Goal: Information Seeking & Learning: Check status

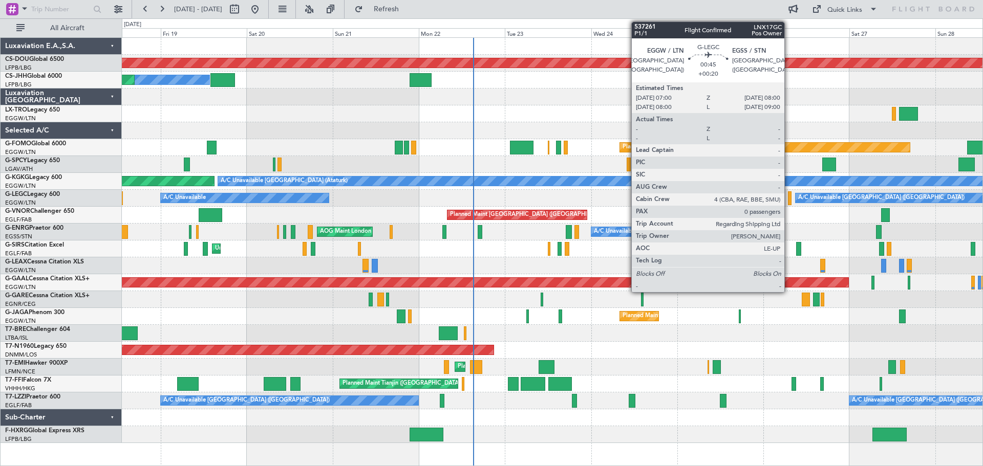
click at [789, 201] on div at bounding box center [790, 198] width 4 height 14
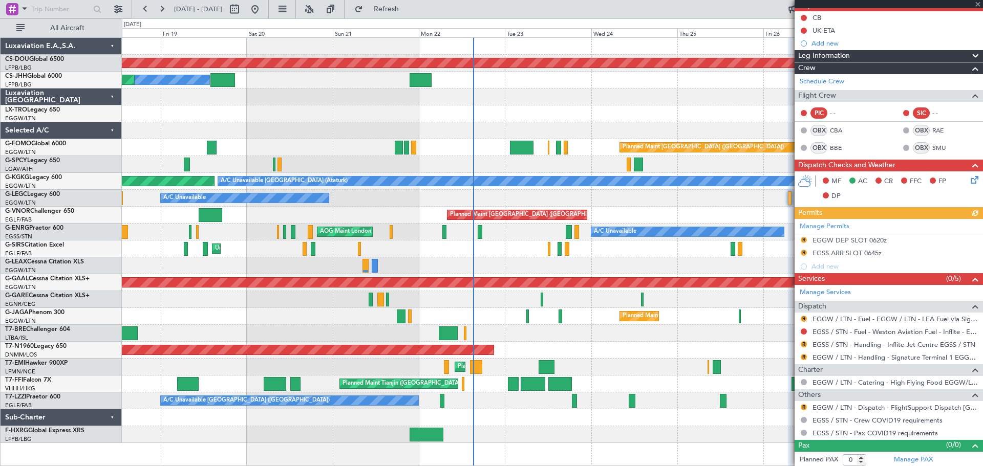
scroll to position [103, 0]
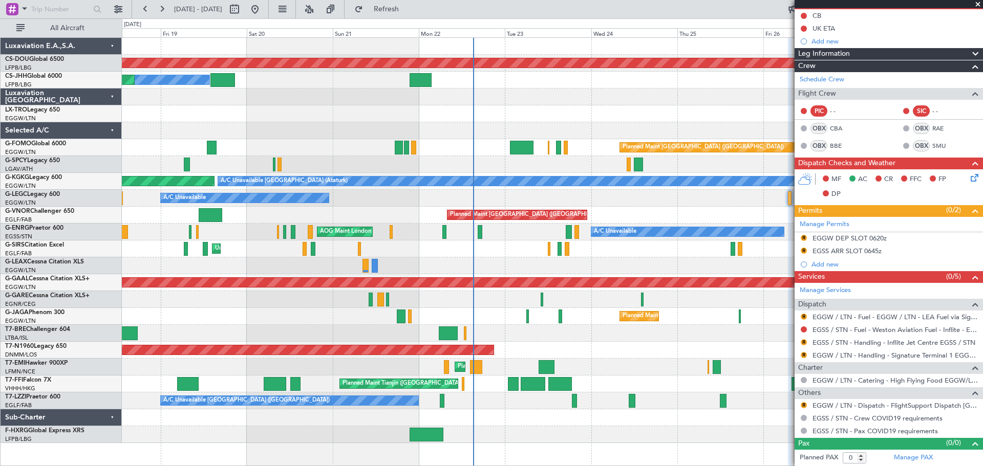
click at [976, 4] on span at bounding box center [977, 4] width 10 height 9
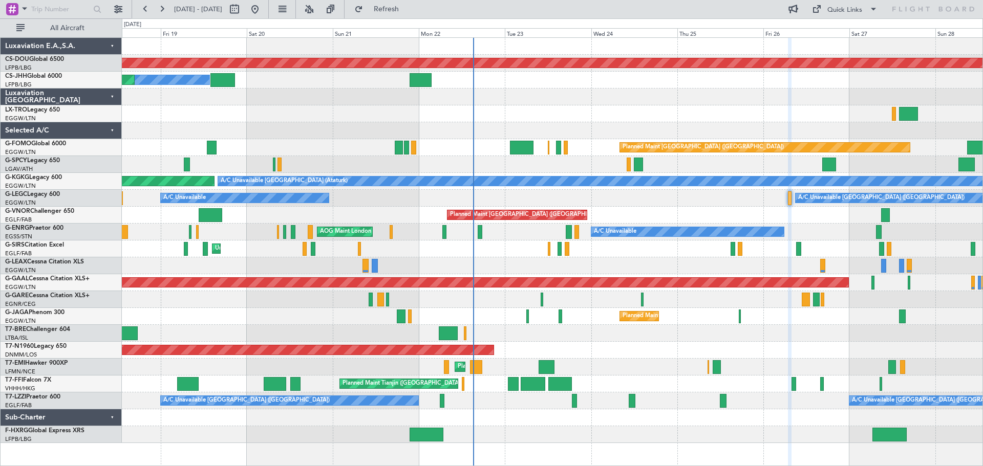
scroll to position [0, 0]
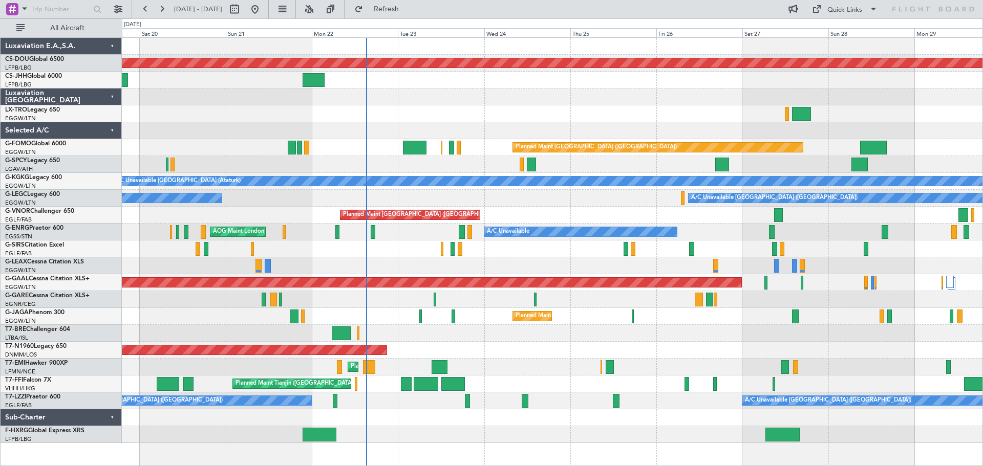
click at [483, 107] on div at bounding box center [552, 113] width 860 height 17
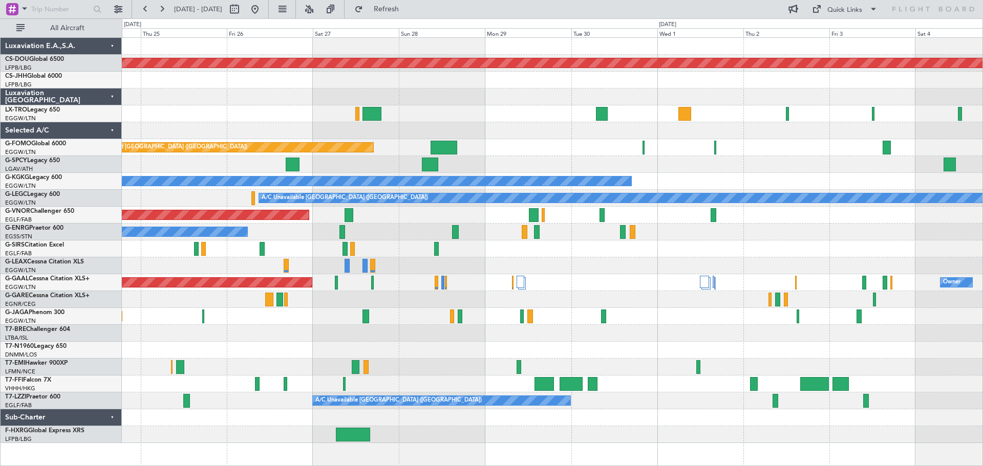
click at [437, 100] on div "Planned Maint London ([GEOGRAPHIC_DATA]) Planned Maint [GEOGRAPHIC_DATA] ([GEOG…" at bounding box center [552, 240] width 860 height 405
click at [442, 89] on div at bounding box center [552, 97] width 860 height 17
click at [531, 89] on div at bounding box center [552, 97] width 860 height 17
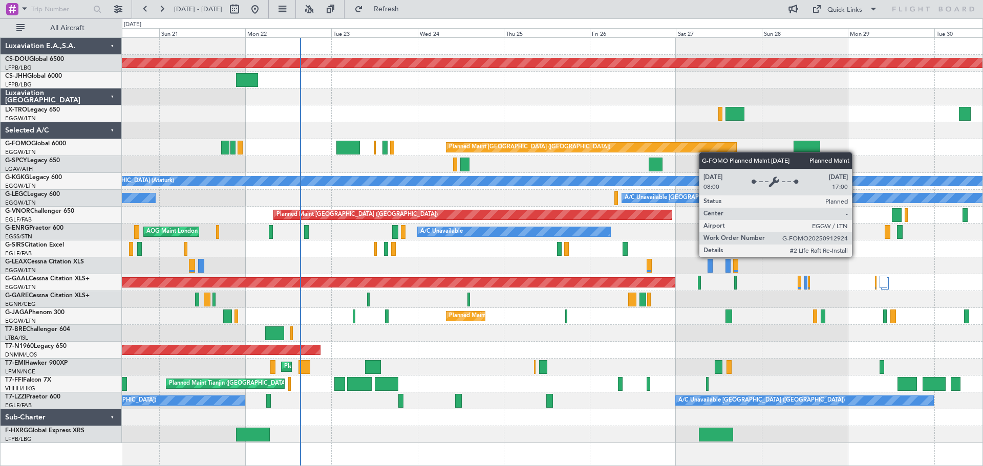
click at [717, 152] on div "Planned Maint [GEOGRAPHIC_DATA] ([GEOGRAPHIC_DATA])" at bounding box center [552, 147] width 860 height 17
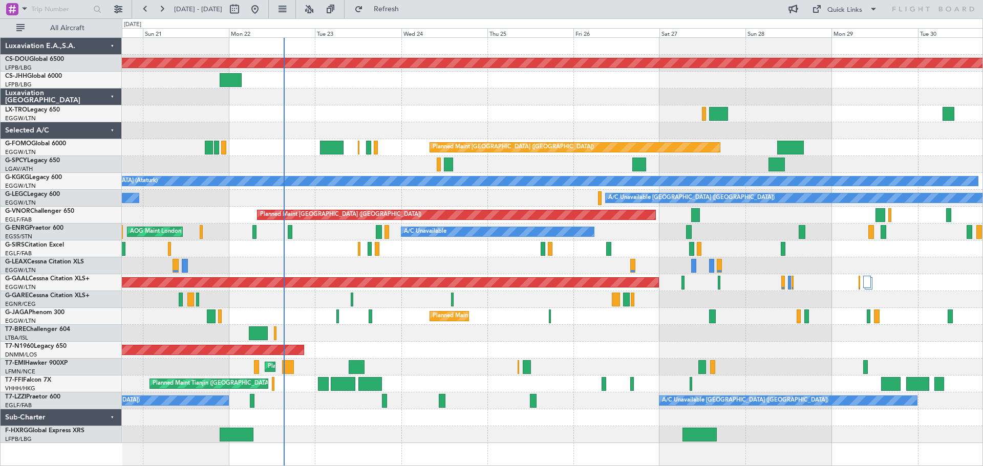
click at [849, 140] on div "Planned Maint [GEOGRAPHIC_DATA] ([GEOGRAPHIC_DATA])" at bounding box center [552, 147] width 860 height 17
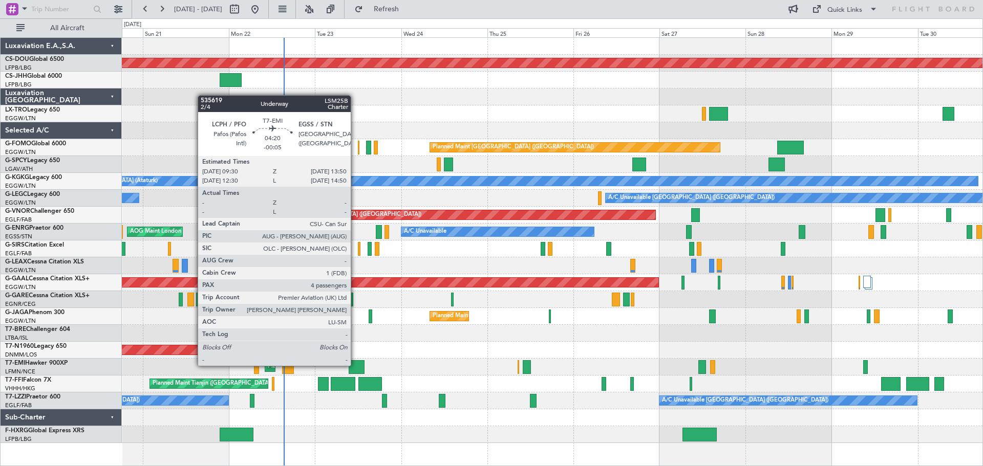
click at [355, 365] on div at bounding box center [356, 367] width 16 height 14
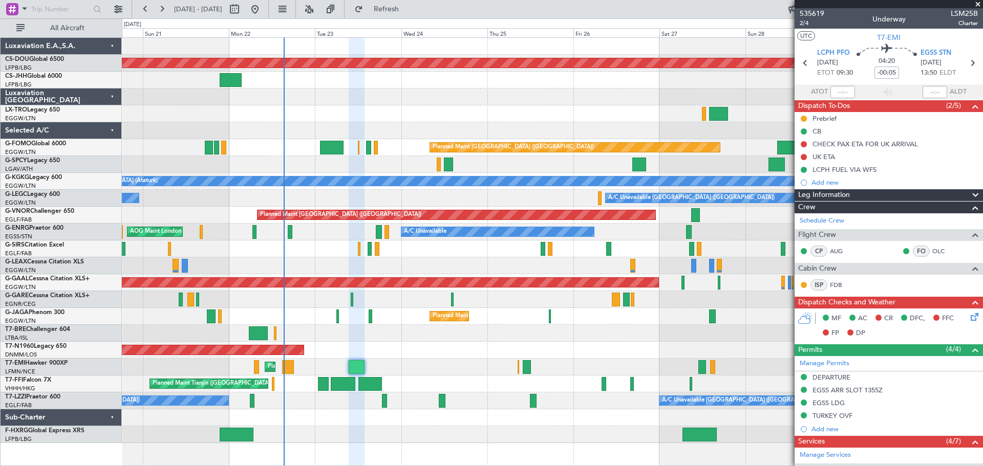
click at [977, 3] on span at bounding box center [977, 4] width 10 height 9
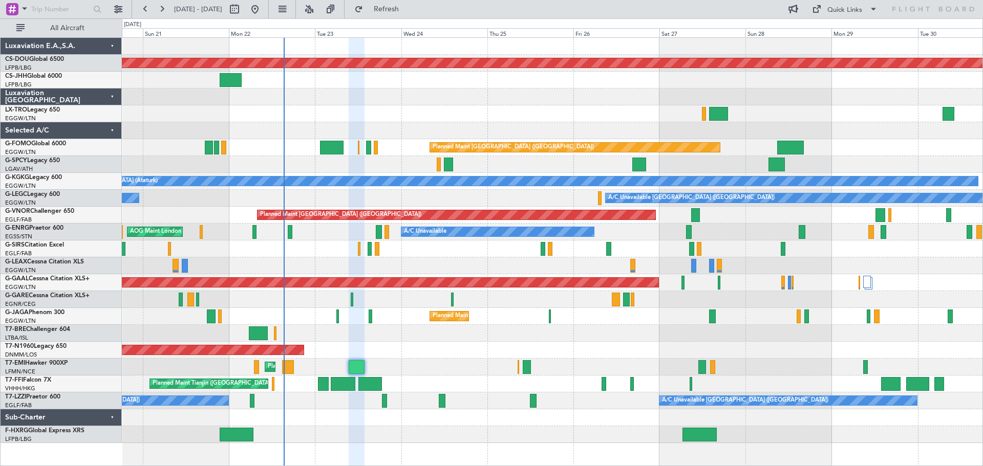
type input "0"
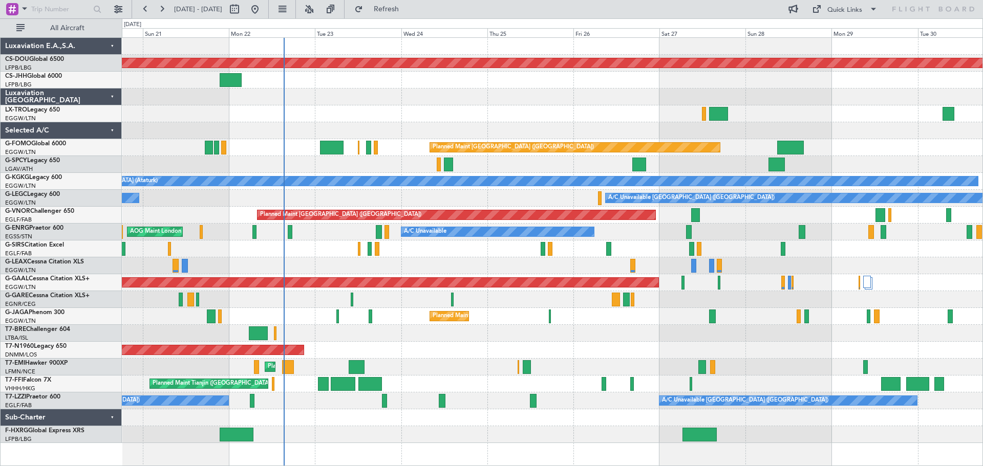
click at [446, 104] on div at bounding box center [552, 97] width 860 height 17
click at [357, 73] on div "Planned Maint [GEOGRAPHIC_DATA] ([GEOGRAPHIC_DATA]) Owner" at bounding box center [552, 80] width 860 height 17
click at [444, 73] on div "Planned Maint [GEOGRAPHIC_DATA] ([GEOGRAPHIC_DATA]) Owner" at bounding box center [552, 80] width 860 height 17
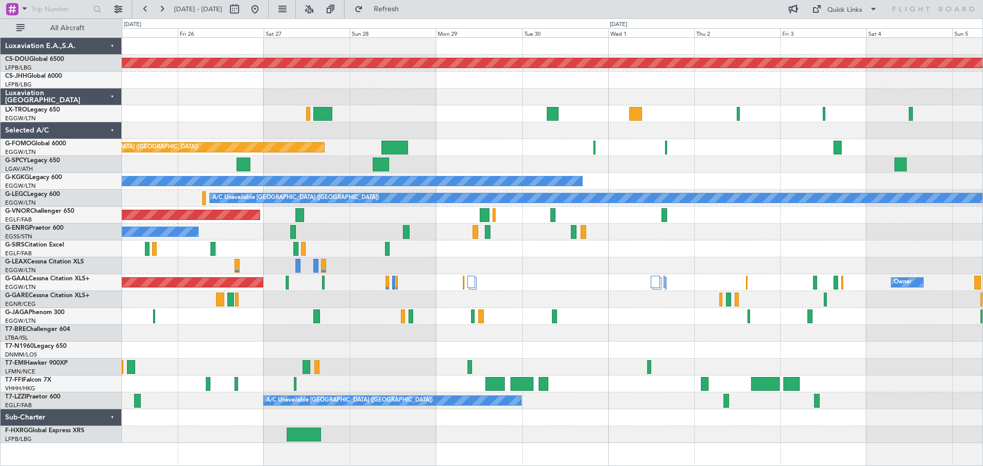
click at [466, 140] on div "Planned Maint [GEOGRAPHIC_DATA] ([GEOGRAPHIC_DATA])" at bounding box center [552, 147] width 860 height 17
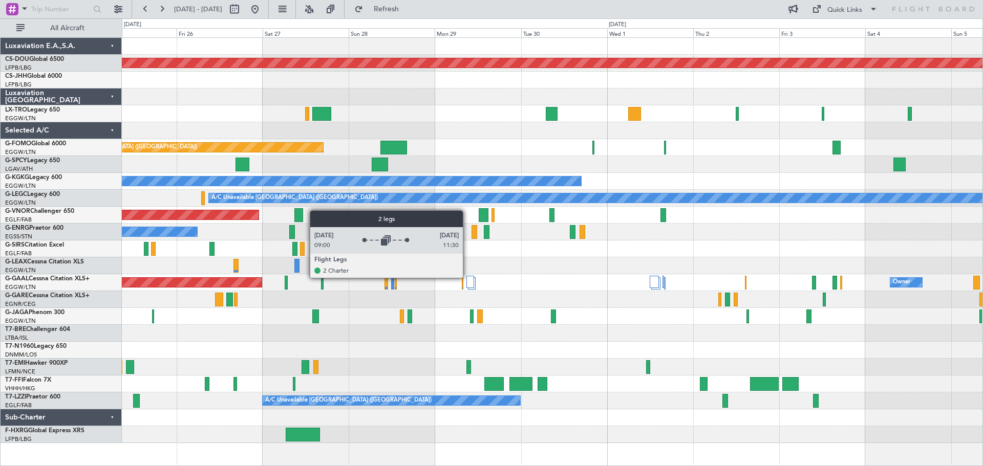
click at [467, 277] on div at bounding box center [470, 282] width 8 height 12
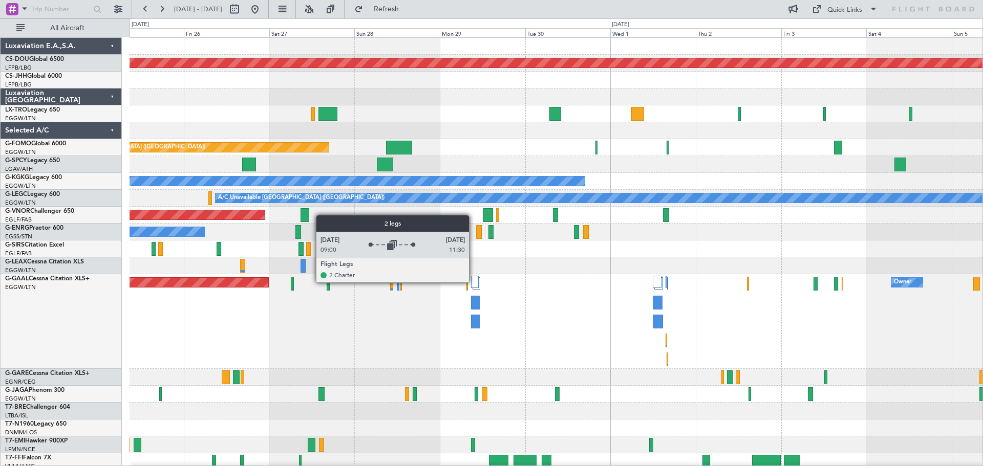
click at [473, 282] on div at bounding box center [475, 282] width 8 height 12
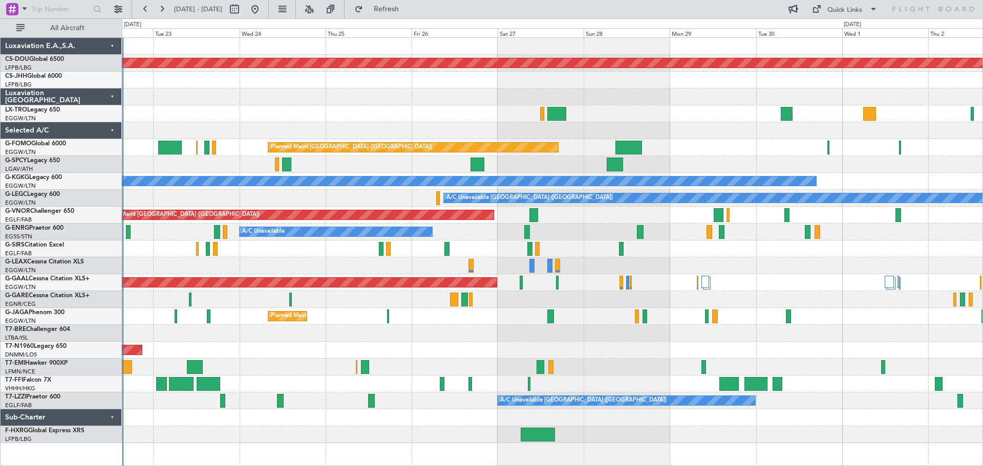
click at [641, 265] on div at bounding box center [552, 265] width 860 height 17
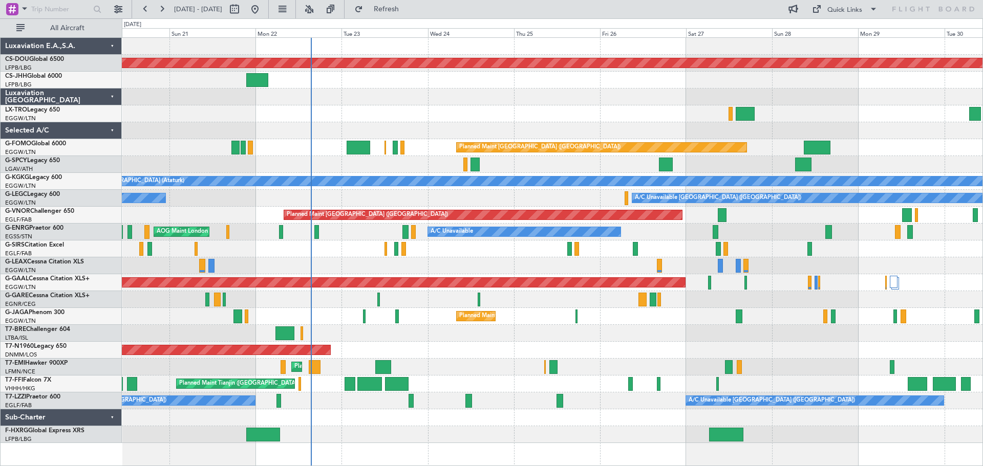
click at [478, 266] on div "Planned Maint London ([GEOGRAPHIC_DATA]) Planned Maint [GEOGRAPHIC_DATA] ([GEOG…" at bounding box center [552, 240] width 860 height 405
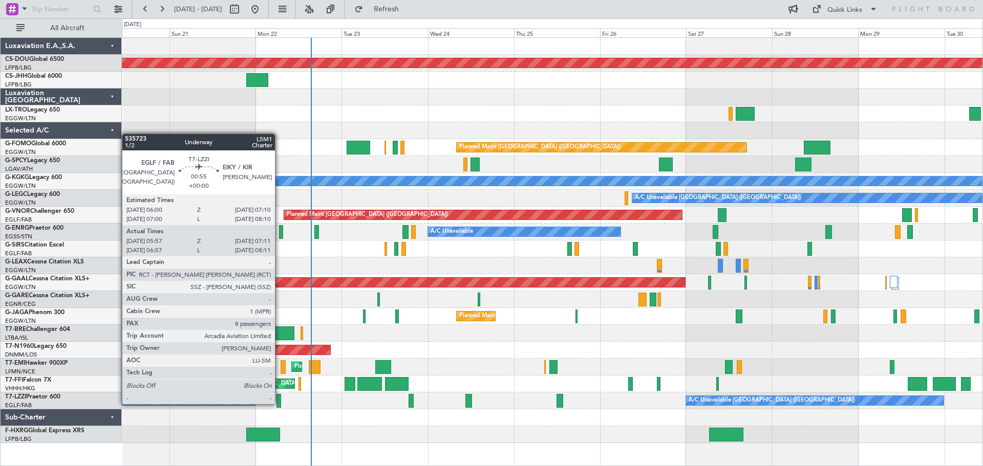
click at [279, 403] on div at bounding box center [278, 401] width 5 height 14
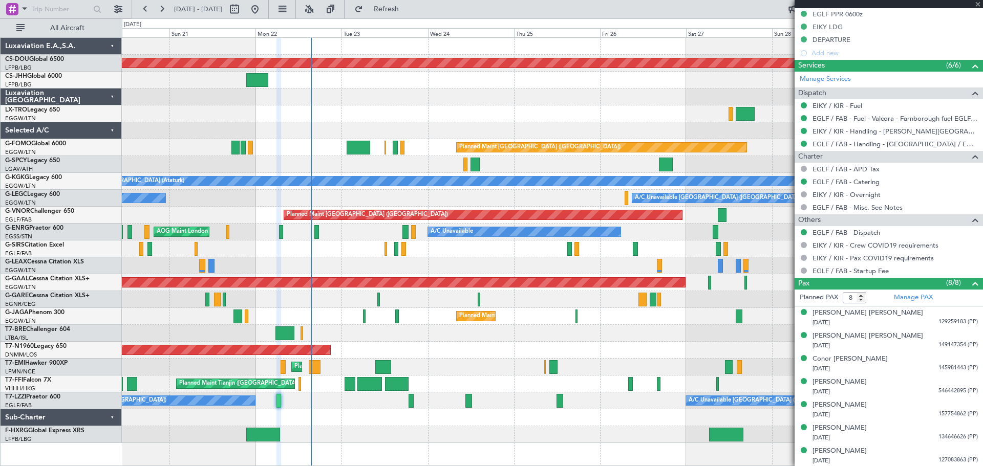
scroll to position [362, 0]
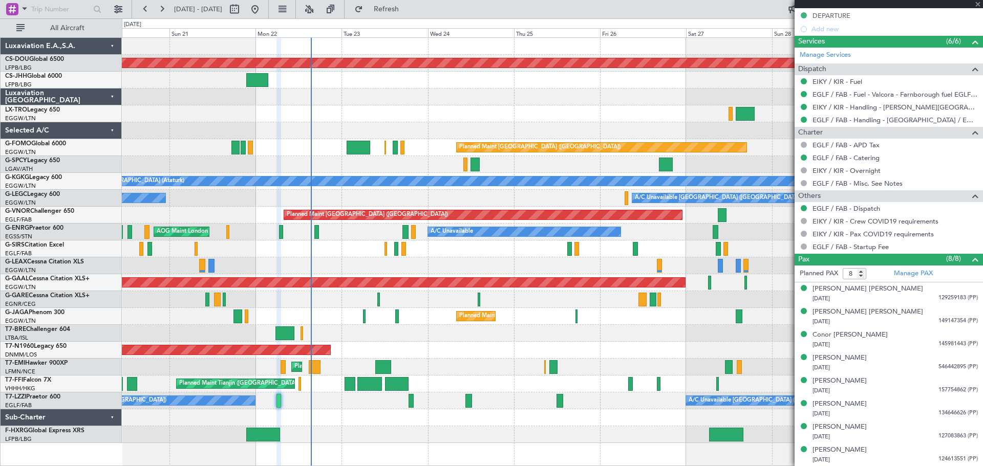
click at [978, 4] on div at bounding box center [888, 4] width 188 height 8
click at [978, 7] on span at bounding box center [977, 4] width 10 height 9
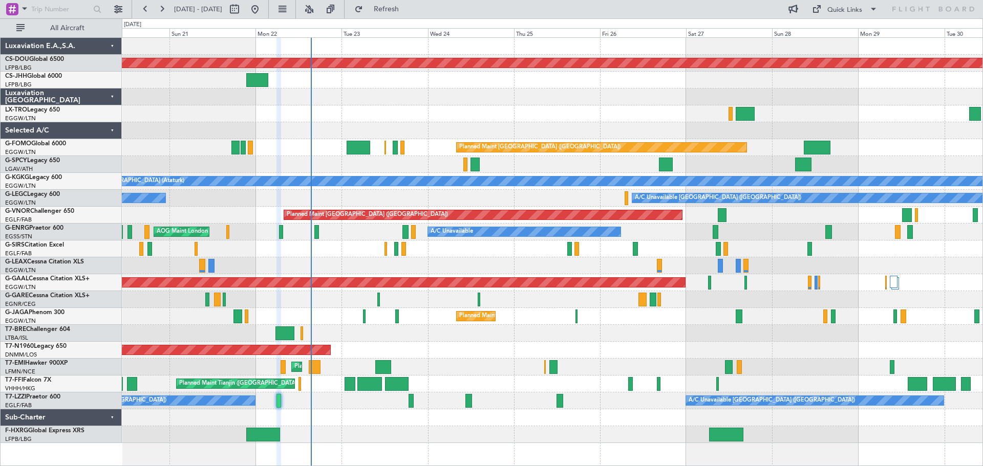
type input "0"
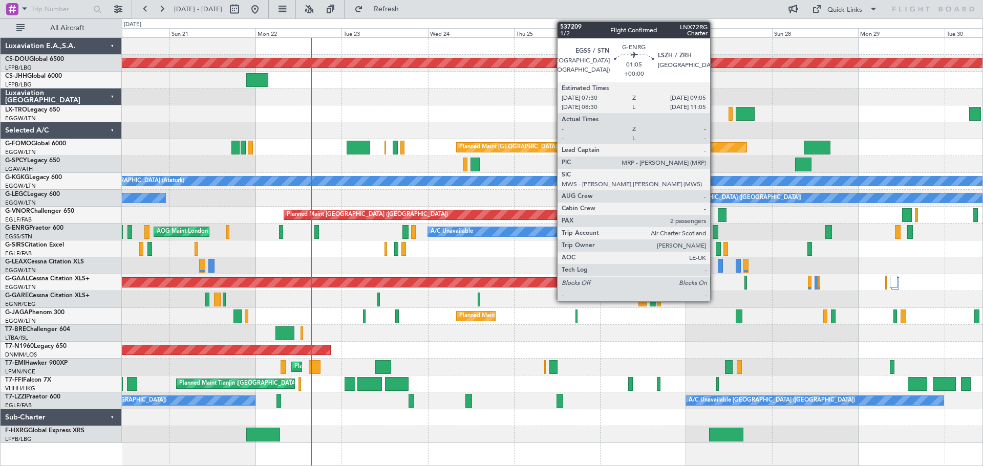
click at [714, 235] on div at bounding box center [715, 232] width 6 height 14
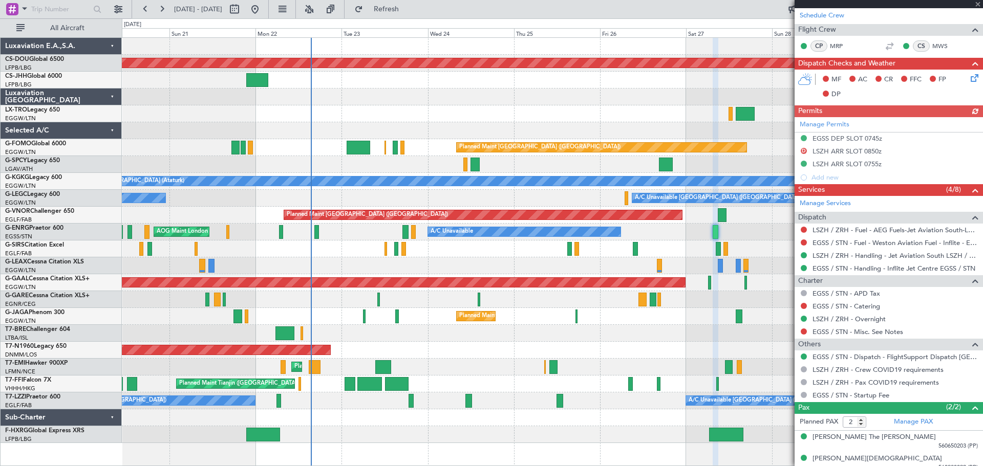
scroll to position [188, 0]
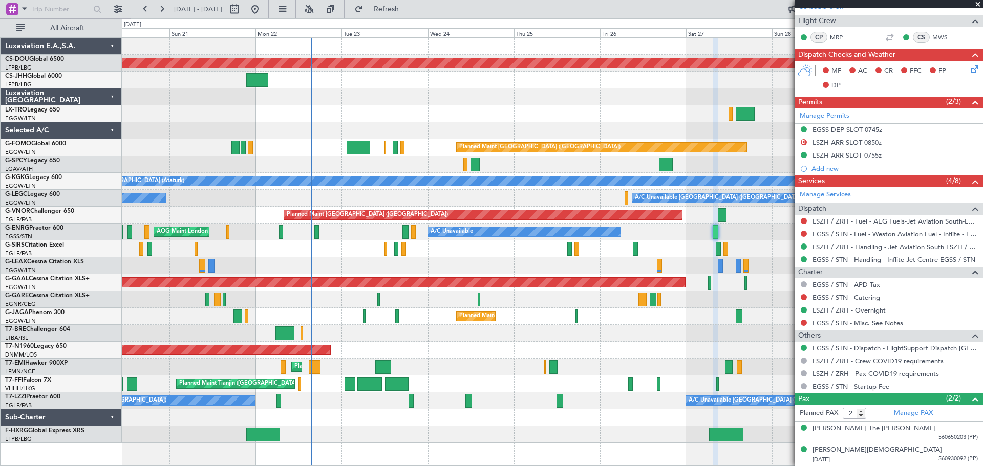
click at [773, 225] on div "AOG Maint London ([GEOGRAPHIC_DATA]) A/C Unavailable" at bounding box center [552, 232] width 860 height 17
click at [946, 435] on span "560650203 (PP)" at bounding box center [957, 437] width 39 height 9
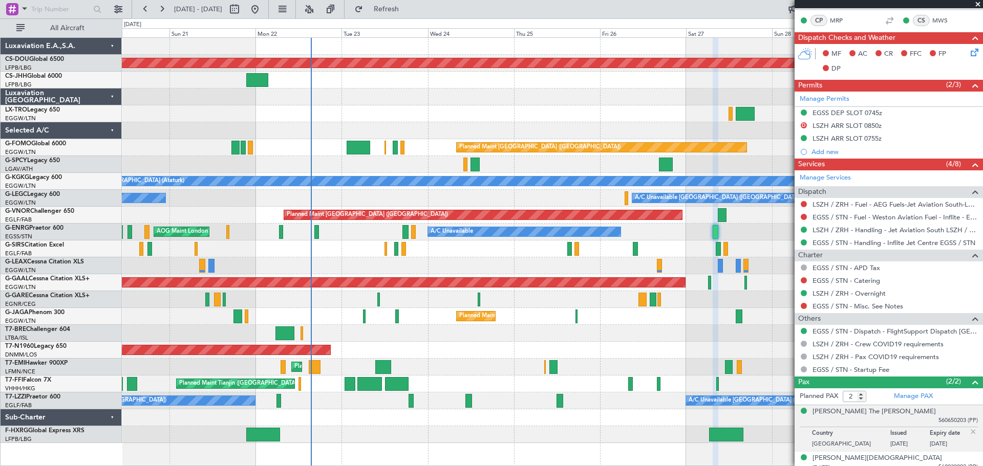
scroll to position [213, 0]
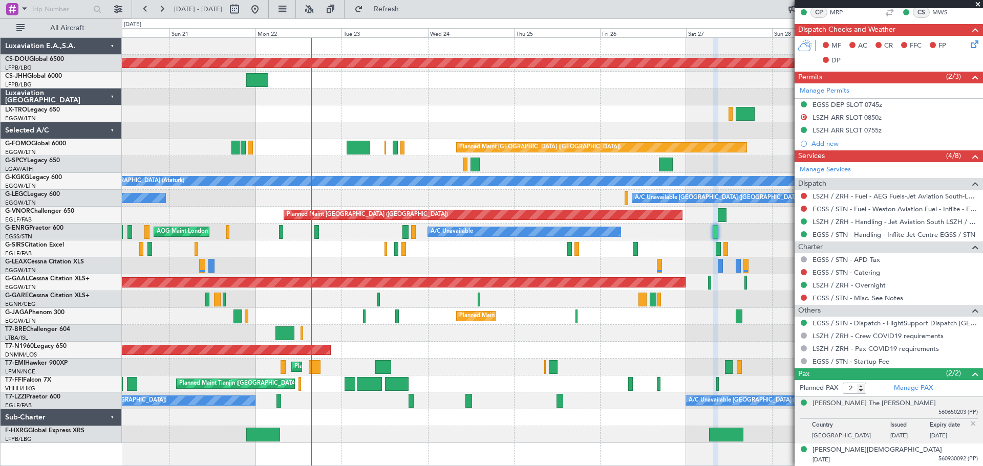
click at [968, 425] on img at bounding box center [972, 423] width 9 height 9
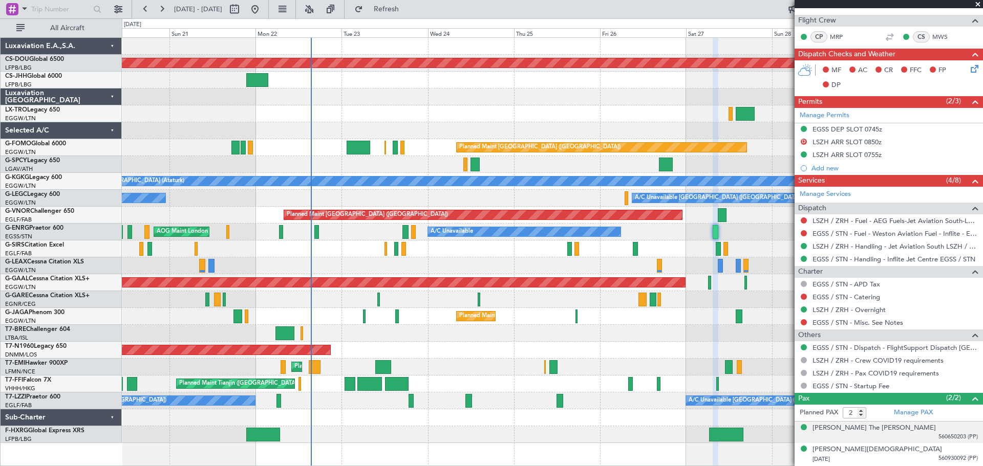
scroll to position [188, 0]
click at [938, 460] on span "560930092 (PP)" at bounding box center [957, 459] width 39 height 9
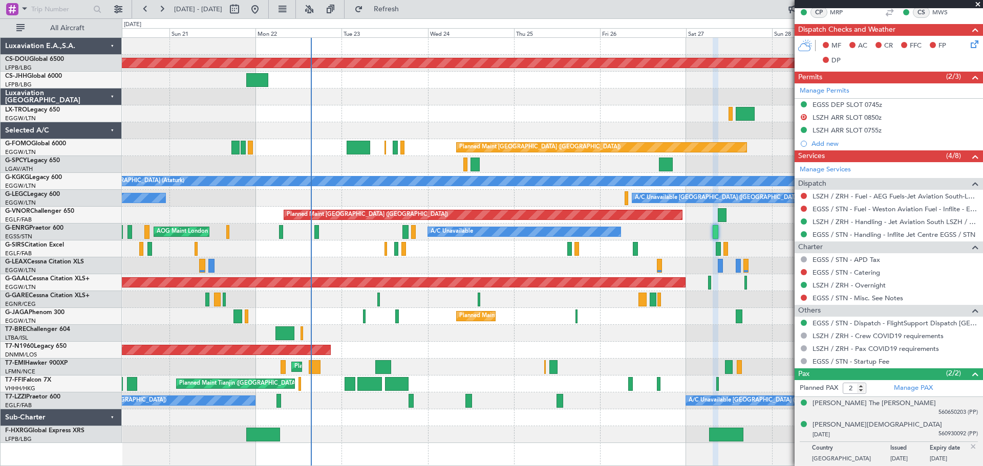
click at [968, 446] on img at bounding box center [972, 446] width 9 height 9
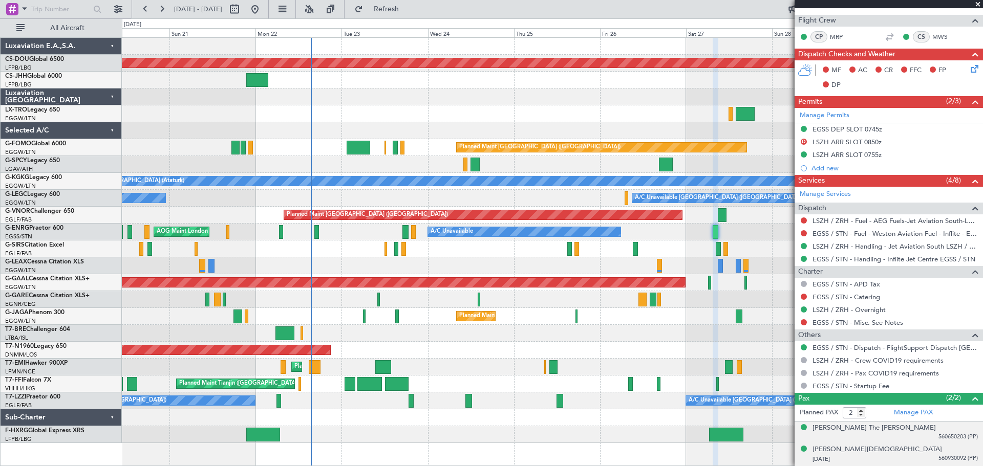
scroll to position [188, 0]
click at [949, 436] on span "560650203 (PP)" at bounding box center [957, 437] width 39 height 9
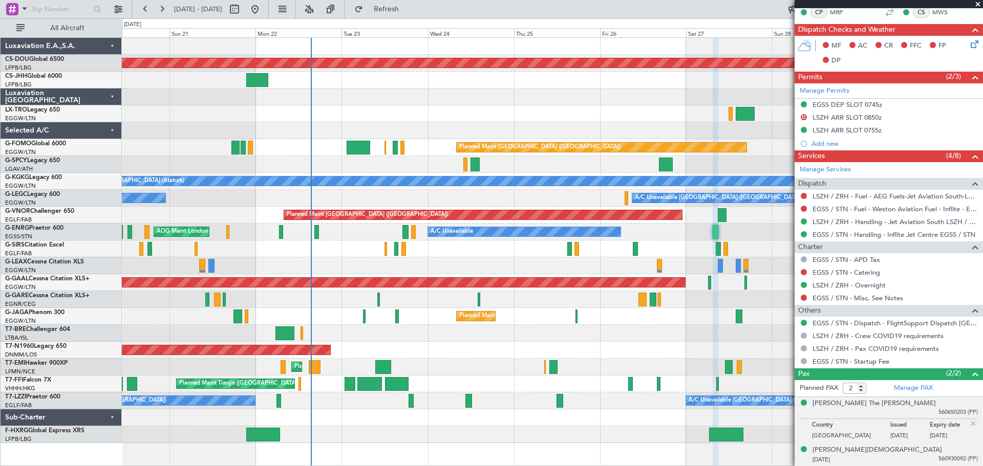
click at [968, 422] on img at bounding box center [972, 423] width 9 height 9
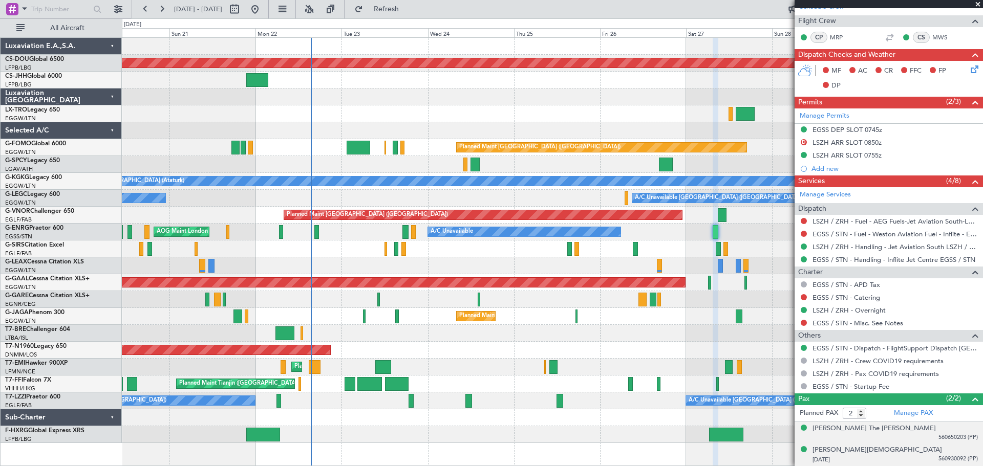
click at [976, 4] on span at bounding box center [977, 4] width 10 height 9
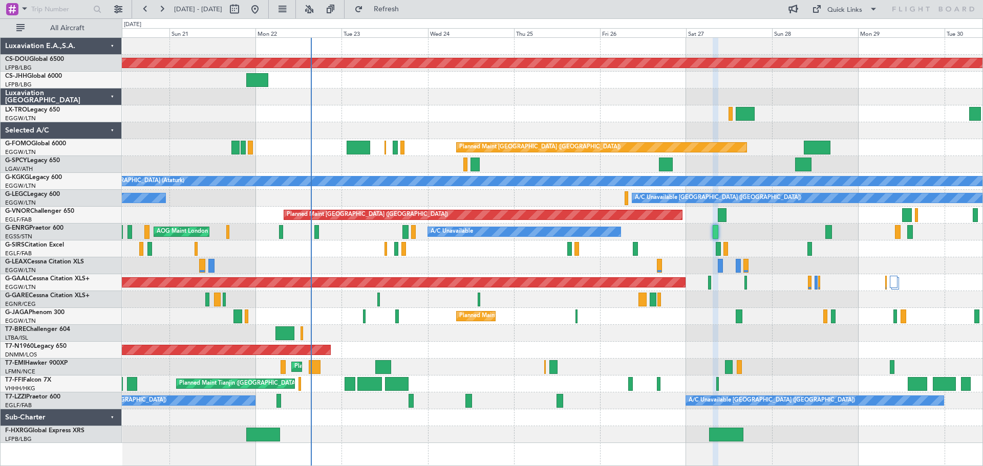
type input "0"
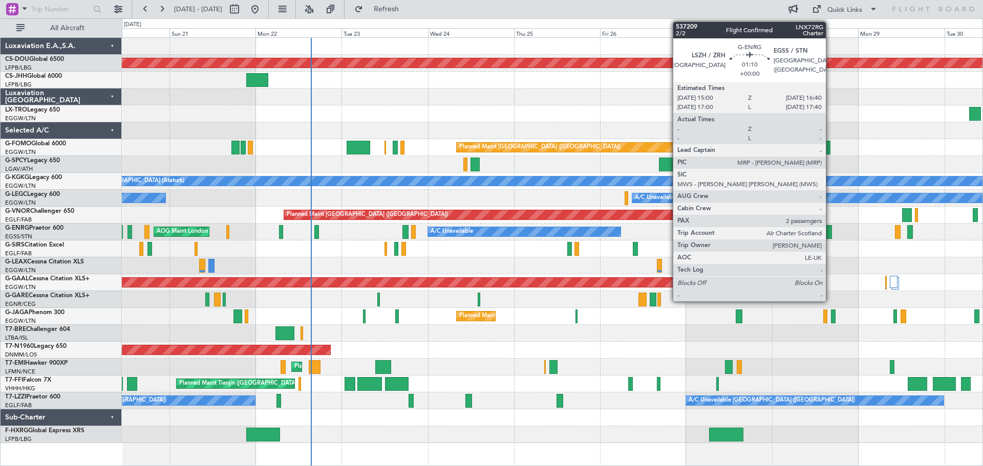
click at [830, 234] on div at bounding box center [828, 232] width 6 height 14
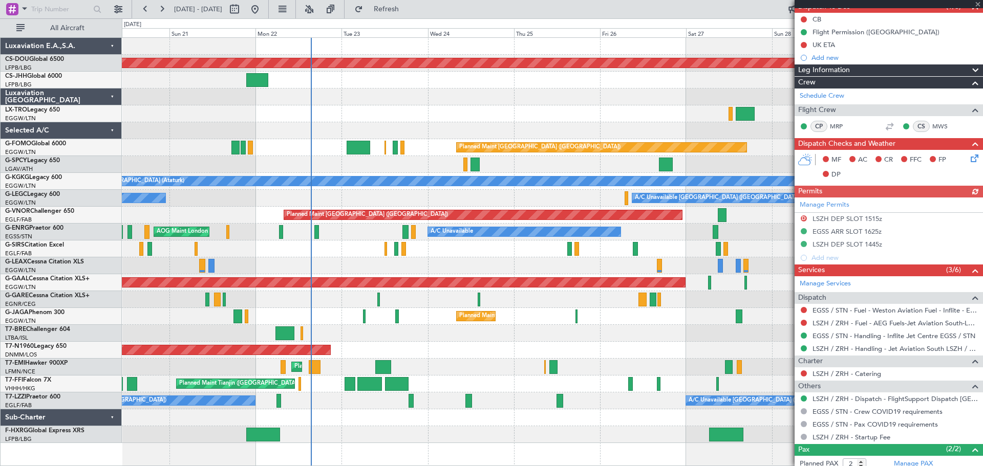
scroll to position [150, 0]
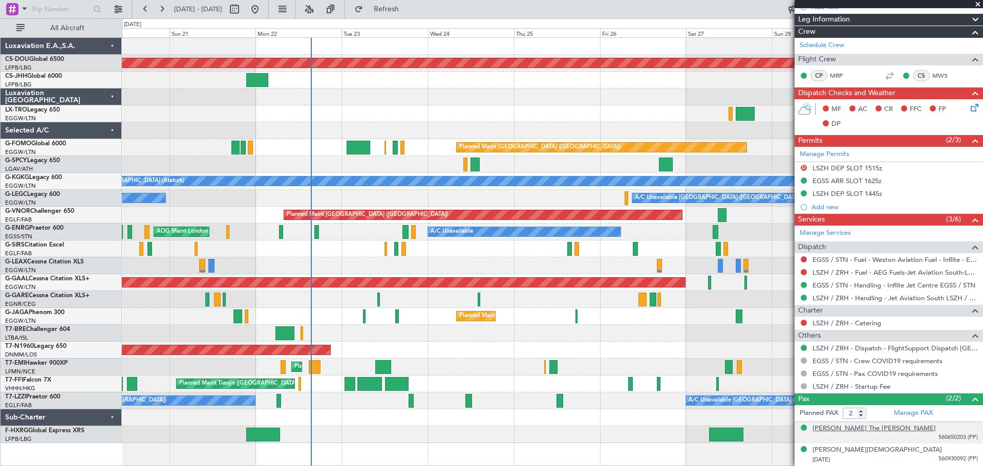
click at [873, 429] on div "[PERSON_NAME] The [PERSON_NAME]" at bounding box center [873, 429] width 123 height 10
click at [976, 3] on span at bounding box center [977, 4] width 10 height 9
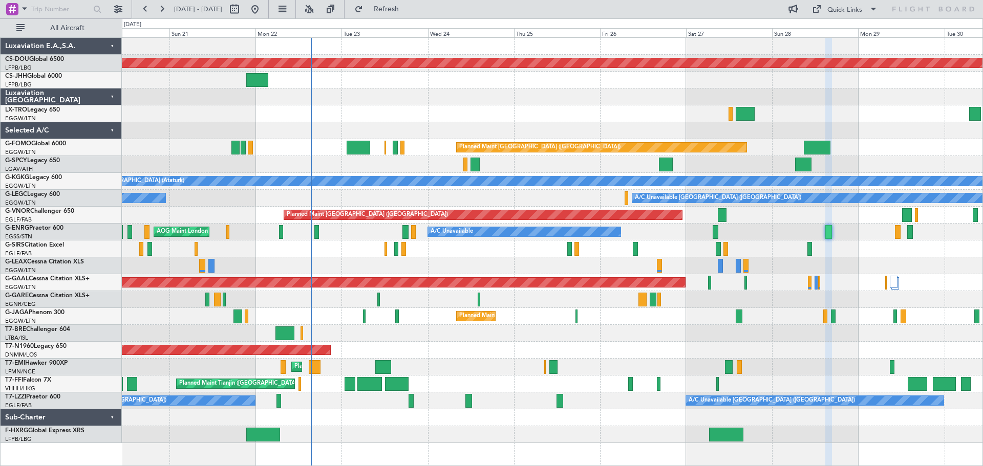
type input "0"
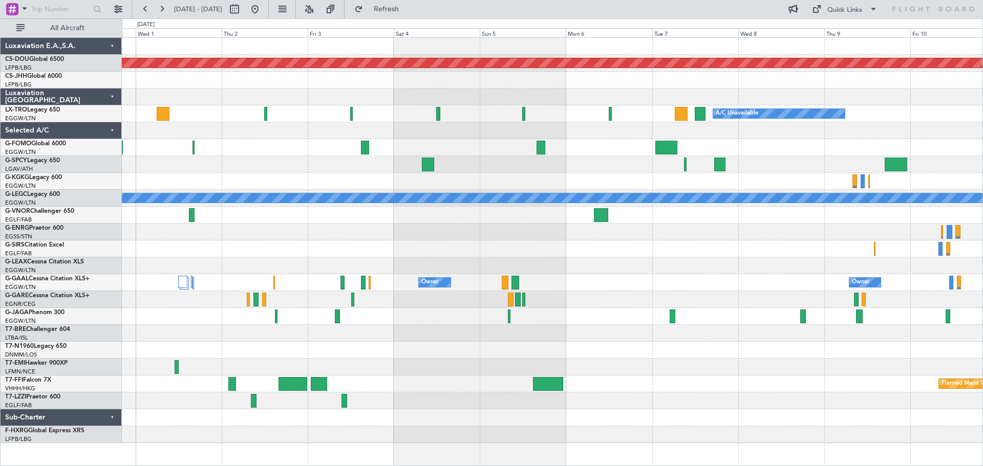
click at [20, 120] on div "Planned Maint London ([GEOGRAPHIC_DATA]) A/C Unavailable A/C Unavailable [GEOGR…" at bounding box center [491, 242] width 983 height 448
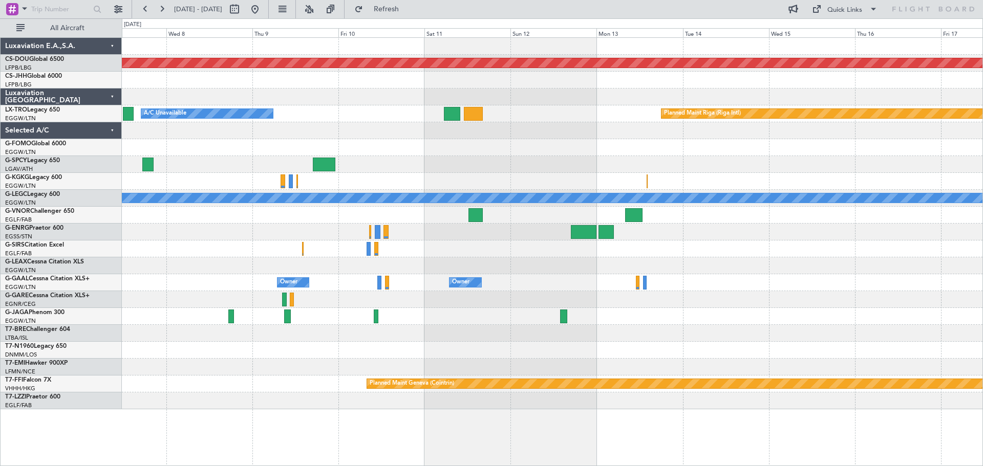
click at [319, 128] on div "Planned Maint London ([GEOGRAPHIC_DATA]) A/C Unavailable Planned Maint [GEOGRAP…" at bounding box center [552, 224] width 860 height 372
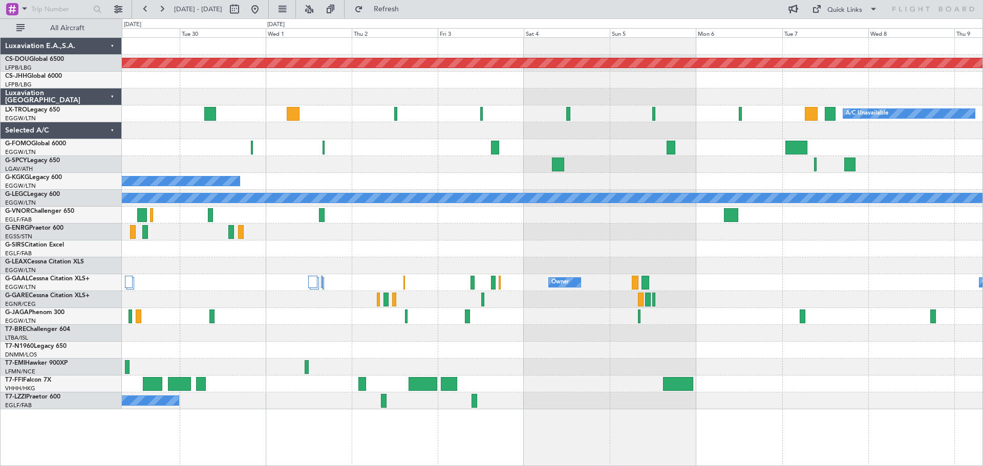
click at [914, 219] on div "Planned Maint London ([GEOGRAPHIC_DATA]) A/C Unavailable Planned Maint [GEOGRAP…" at bounding box center [552, 224] width 860 height 372
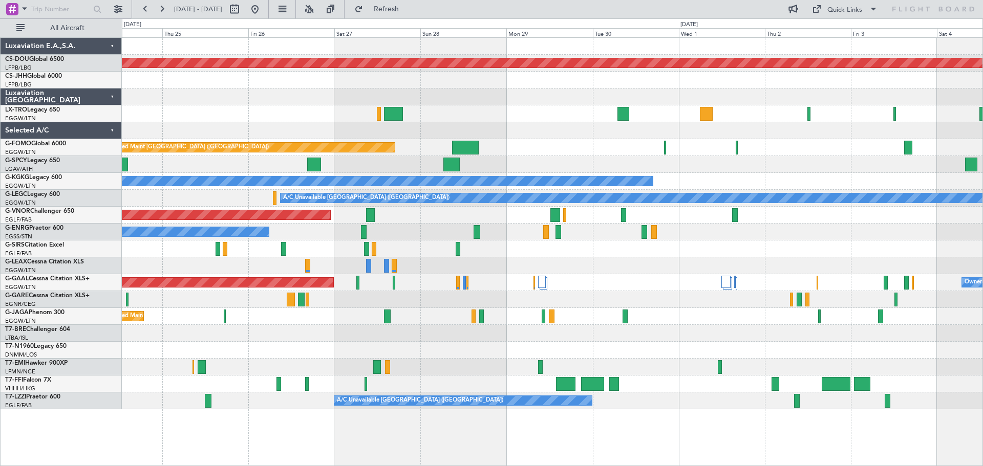
click at [755, 243] on div at bounding box center [552, 249] width 860 height 17
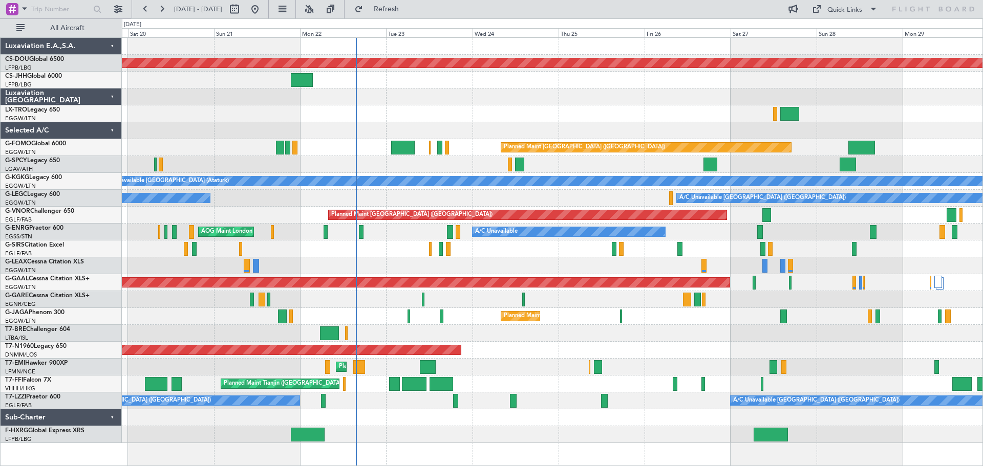
click at [563, 126] on div "Planned Maint London ([GEOGRAPHIC_DATA]) Owner Planned Maint [GEOGRAPHIC_DATA] …" at bounding box center [552, 240] width 860 height 405
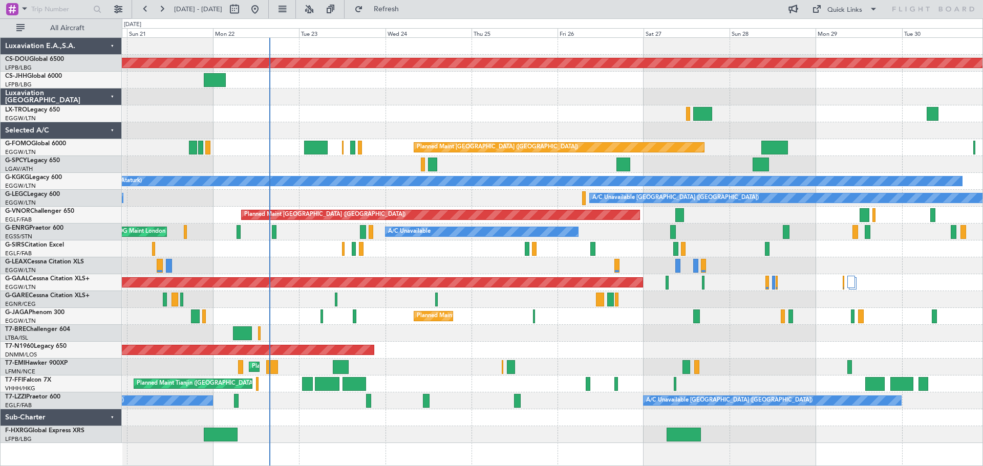
click at [308, 95] on div at bounding box center [552, 97] width 860 height 17
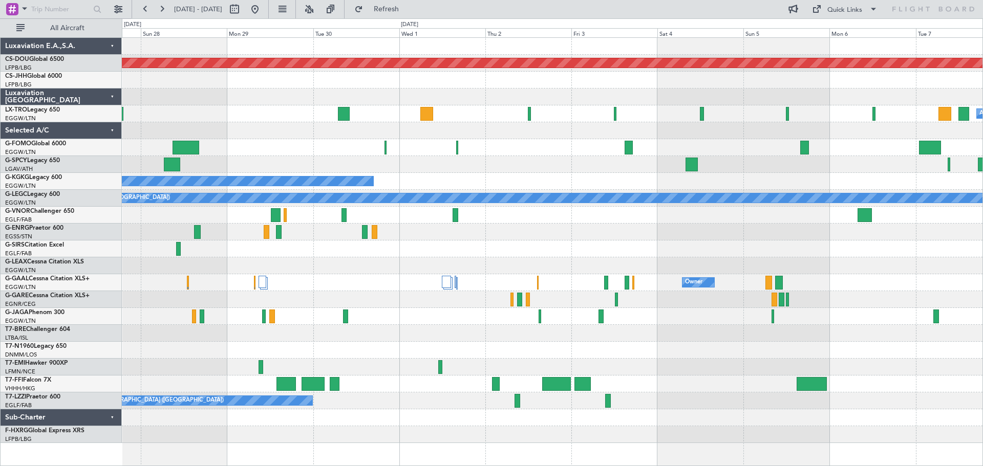
click at [303, 242] on div "Planned Maint London ([GEOGRAPHIC_DATA]) A/C Unavailable Planned Maint [GEOGRAP…" at bounding box center [552, 240] width 860 height 405
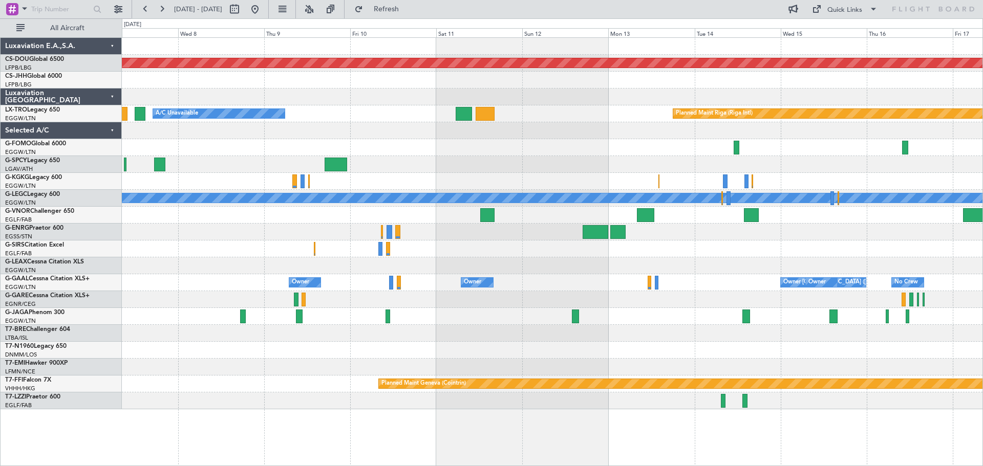
click at [334, 226] on div at bounding box center [552, 232] width 860 height 17
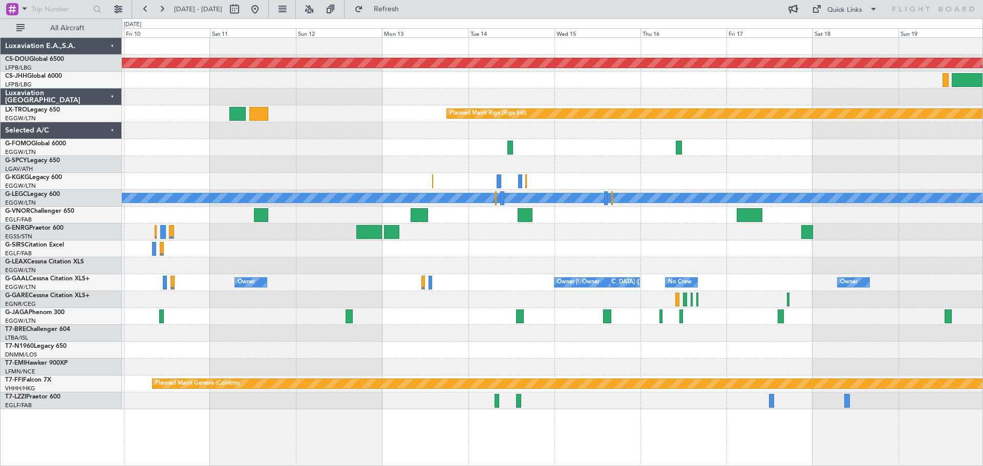
click at [595, 224] on div at bounding box center [552, 232] width 860 height 17
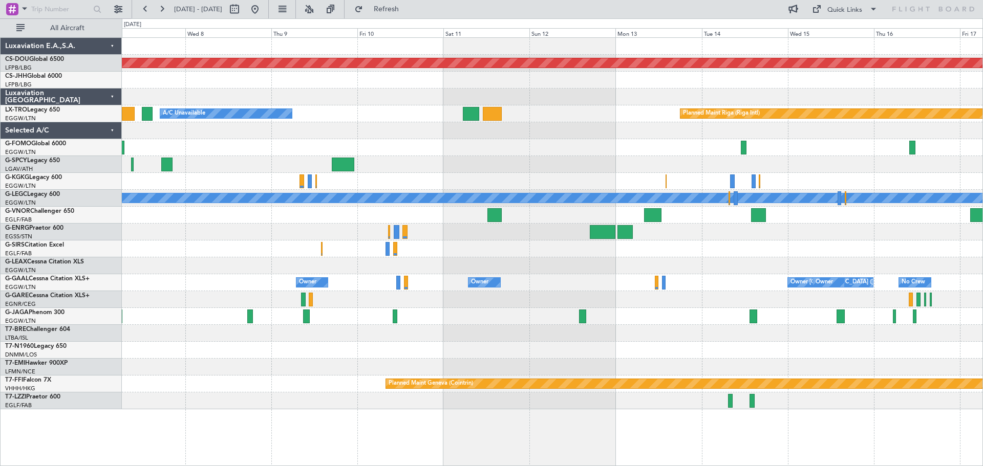
click at [561, 234] on div at bounding box center [552, 232] width 860 height 17
click at [140, 5] on button at bounding box center [145, 9] width 16 height 16
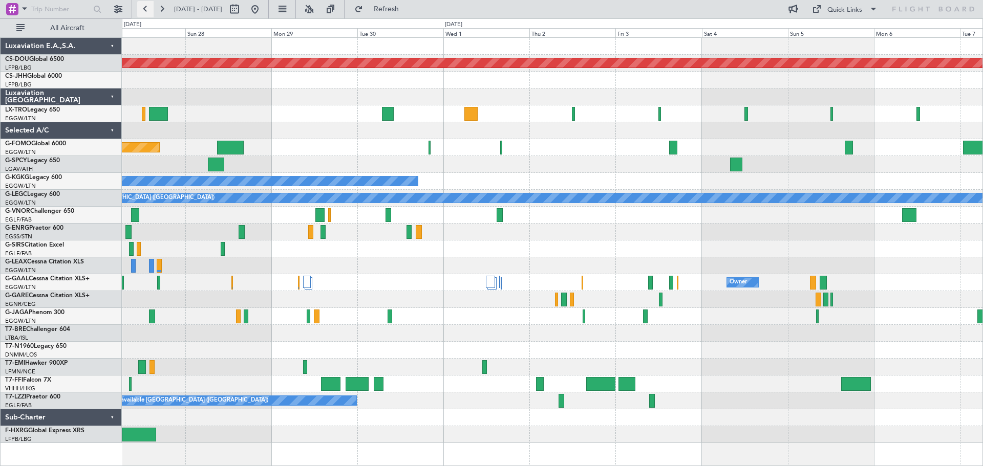
click at [143, 7] on button at bounding box center [145, 9] width 16 height 16
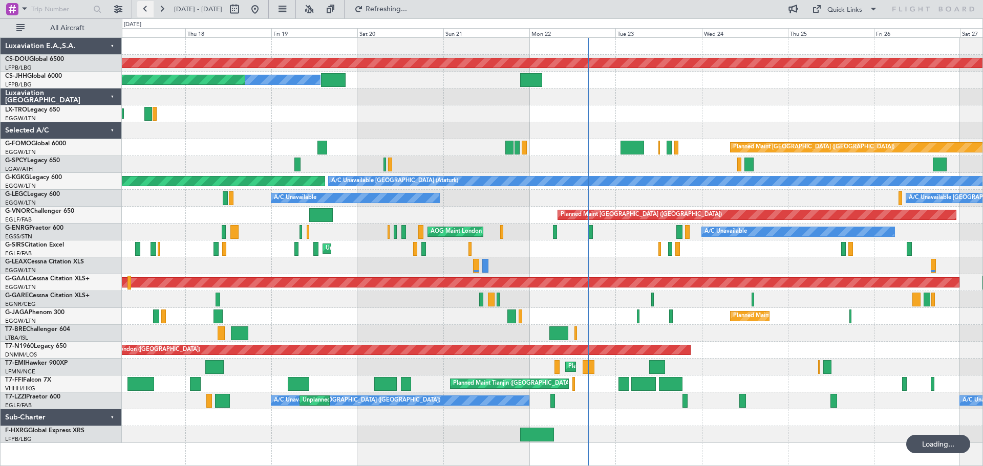
click at [143, 7] on button at bounding box center [145, 9] width 16 height 16
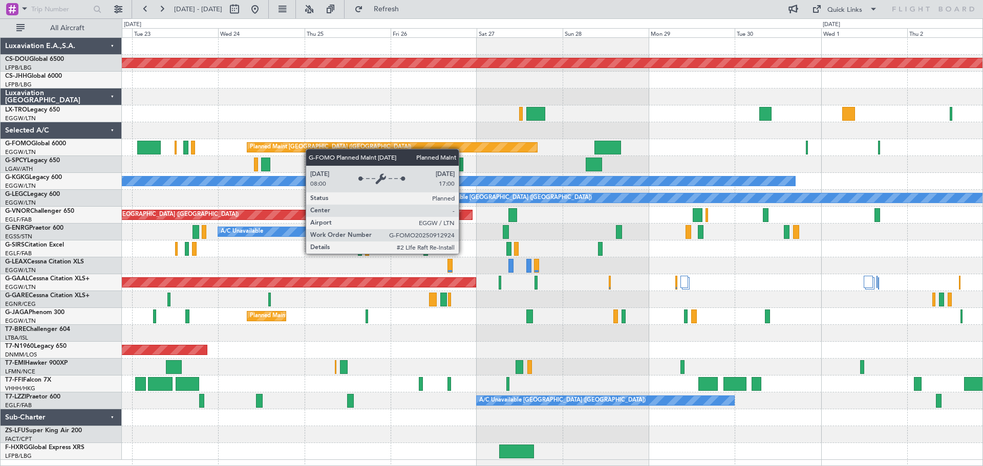
click at [271, 143] on div "Planned Maint London ([GEOGRAPHIC_DATA]) Planned Maint [GEOGRAPHIC_DATA] ([GEOG…" at bounding box center [552, 249] width 860 height 422
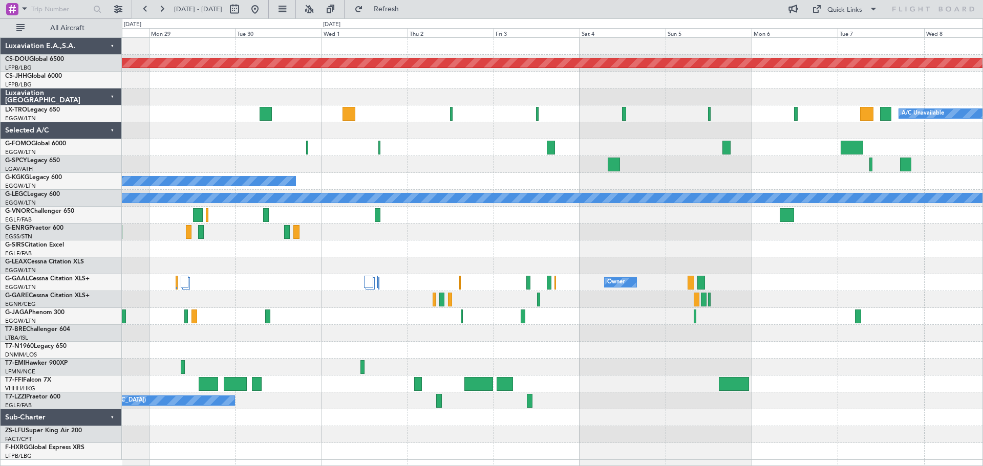
click at [284, 141] on div "Planned Maint London ([GEOGRAPHIC_DATA]) A/C Unavailable Planned Maint [GEOGRAP…" at bounding box center [552, 249] width 860 height 422
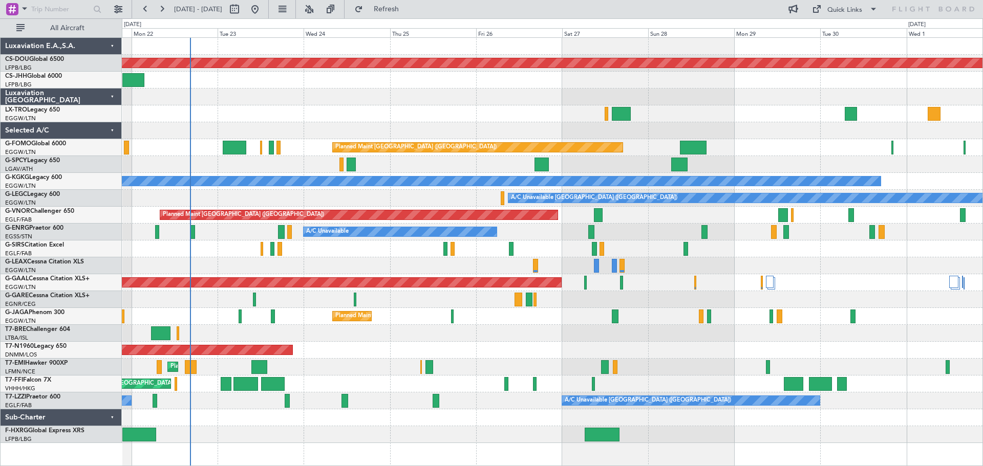
click at [330, 111] on div at bounding box center [552, 113] width 860 height 17
click at [433, 106] on div at bounding box center [552, 113] width 860 height 17
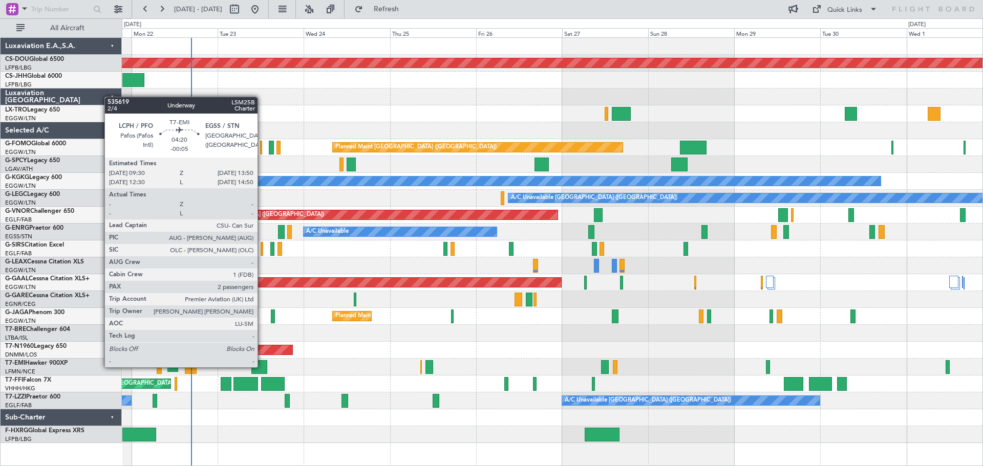
click at [262, 366] on div at bounding box center [259, 367] width 16 height 14
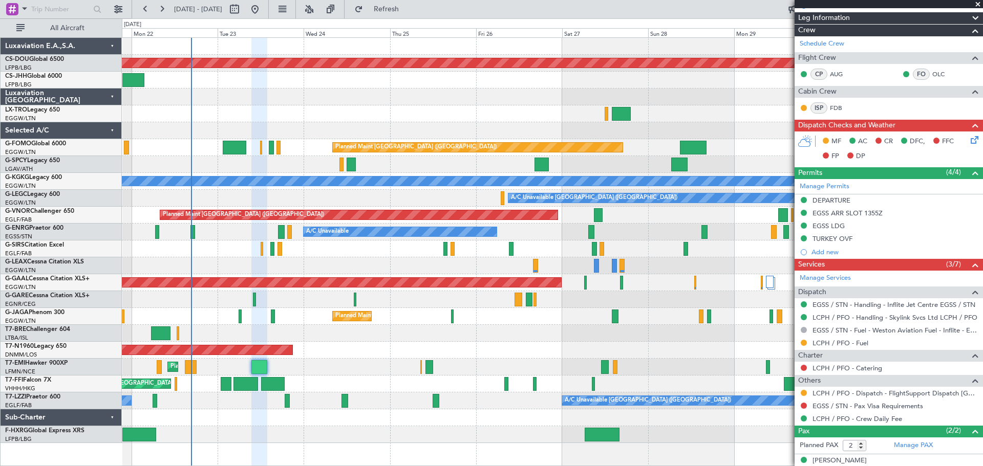
scroll to position [211, 0]
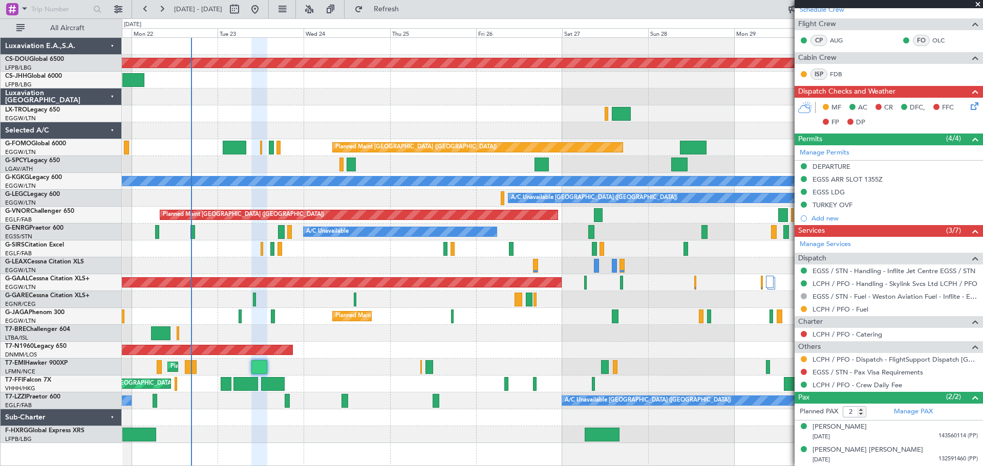
click at [977, 2] on span at bounding box center [977, 4] width 10 height 9
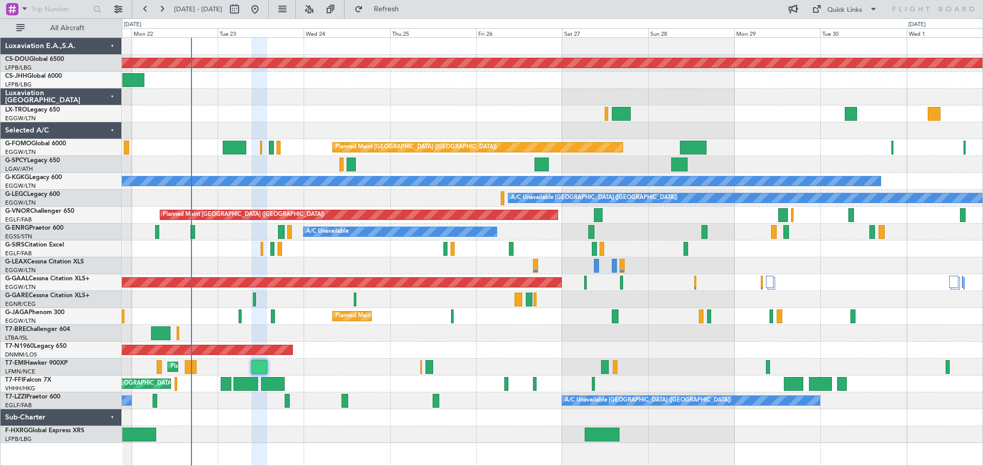
type input "0"
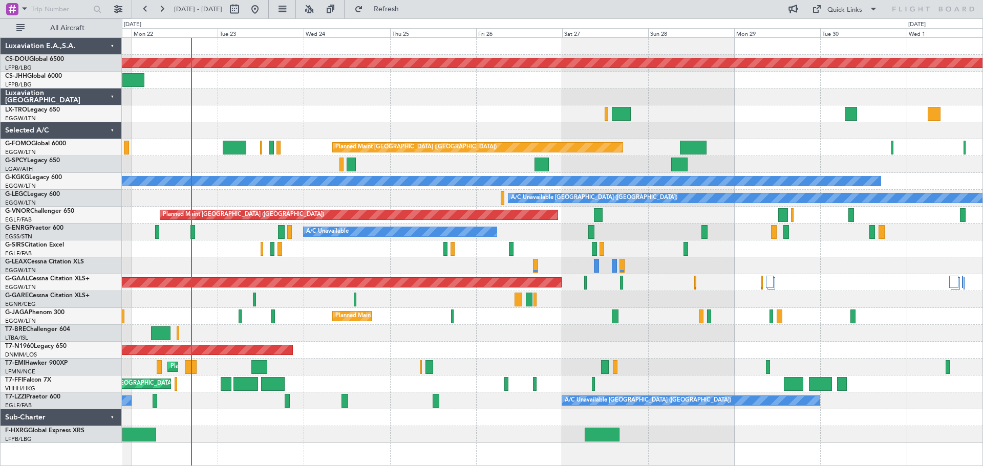
click at [433, 105] on div at bounding box center [552, 113] width 860 height 17
click at [516, 105] on div at bounding box center [552, 113] width 860 height 17
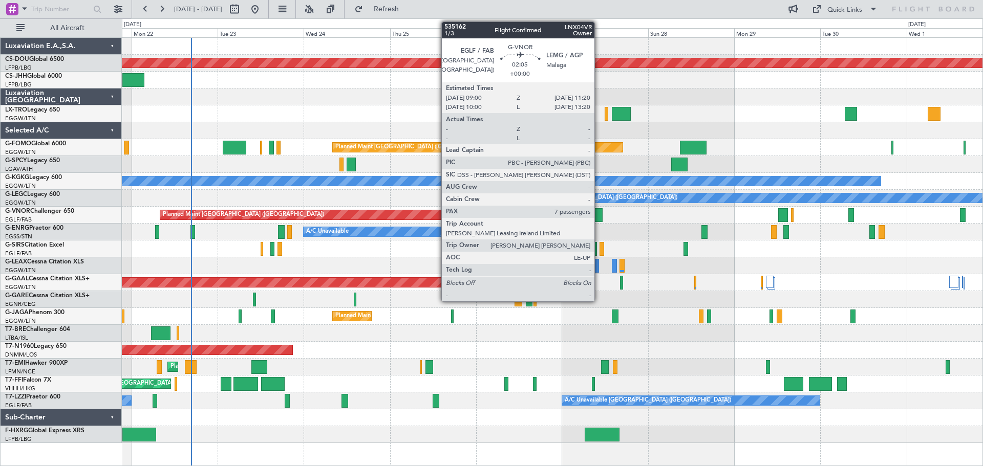
click at [599, 213] on div at bounding box center [598, 215] width 9 height 14
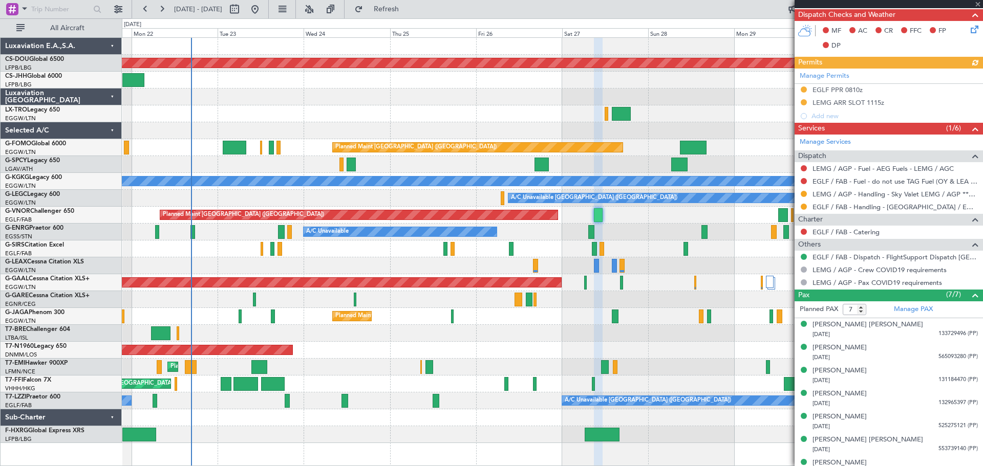
scroll to position [228, 0]
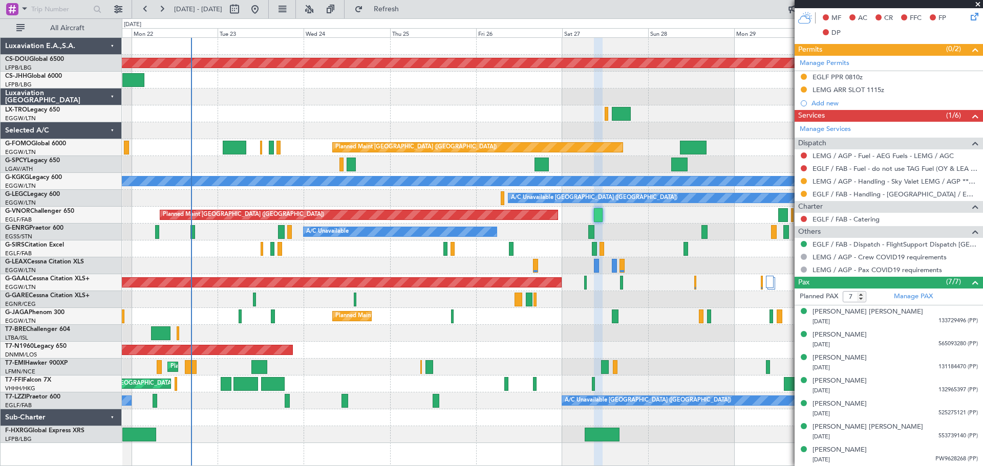
click at [979, 3] on span at bounding box center [977, 4] width 10 height 9
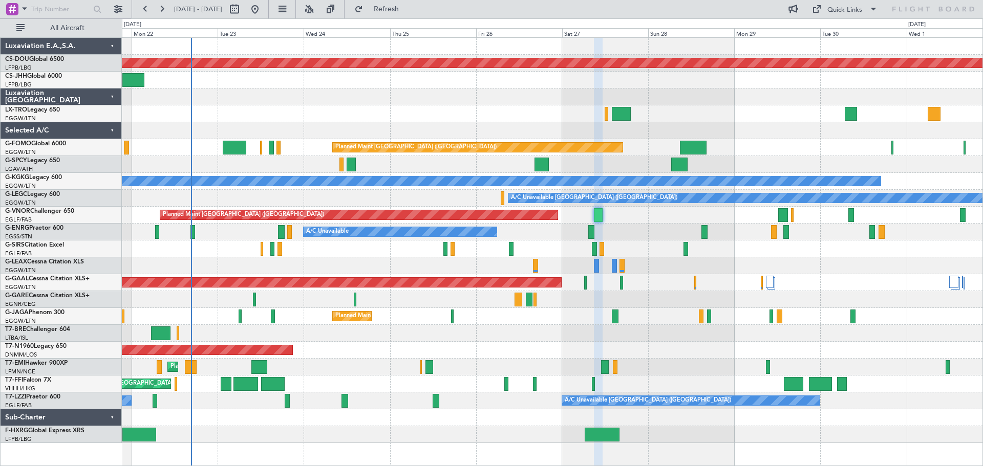
type input "0"
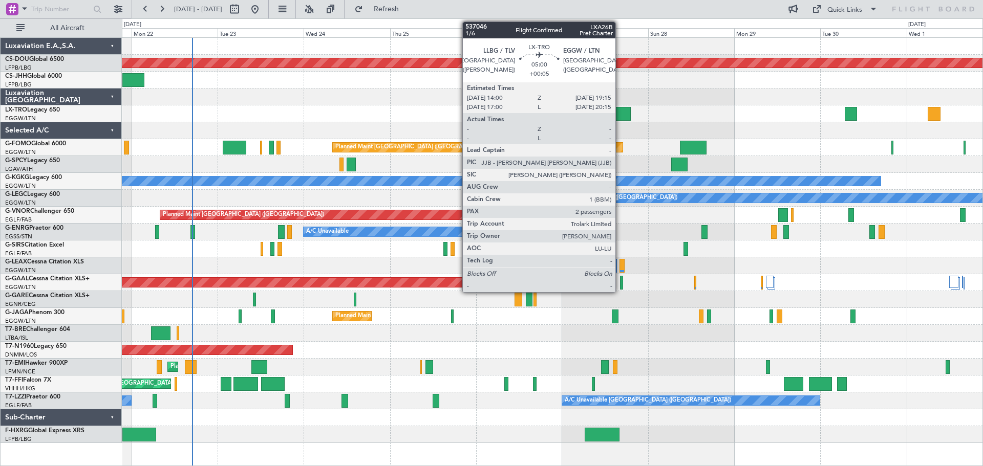
click at [620, 114] on div at bounding box center [621, 114] width 19 height 14
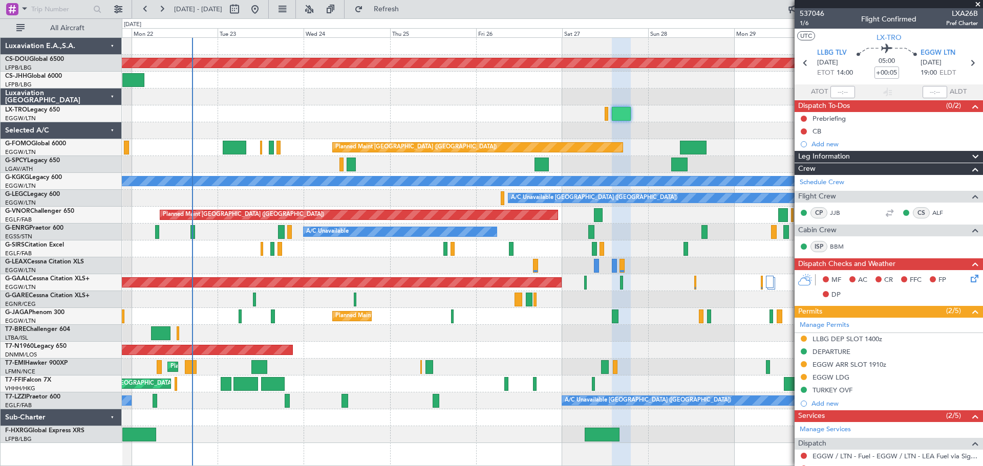
click at [979, 4] on span at bounding box center [977, 4] width 10 height 9
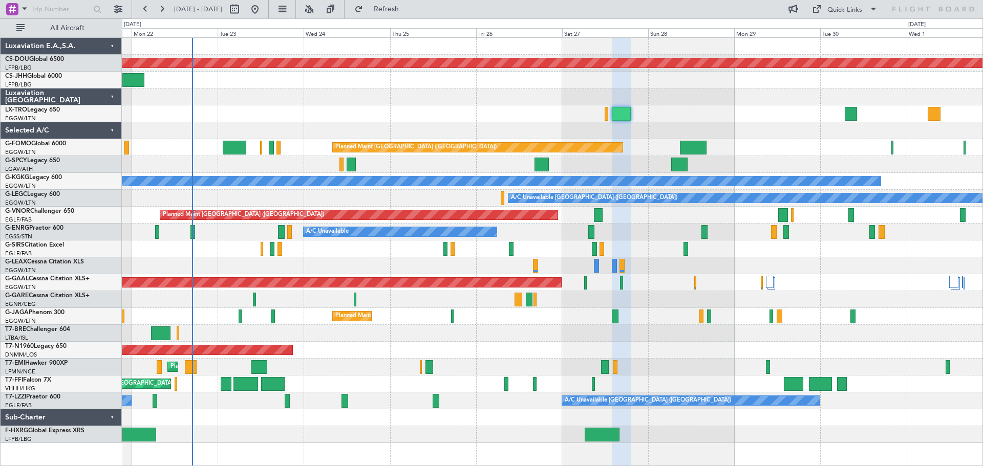
type input "0"
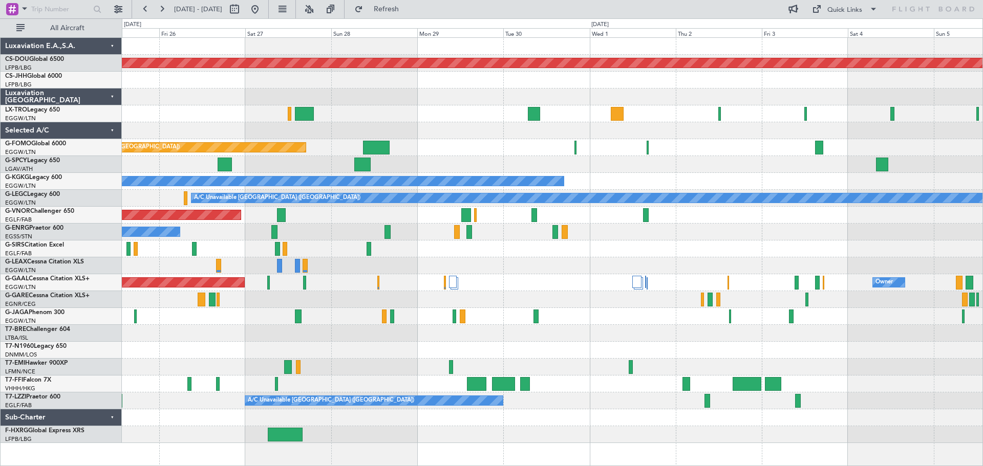
click at [468, 136] on div at bounding box center [552, 130] width 860 height 17
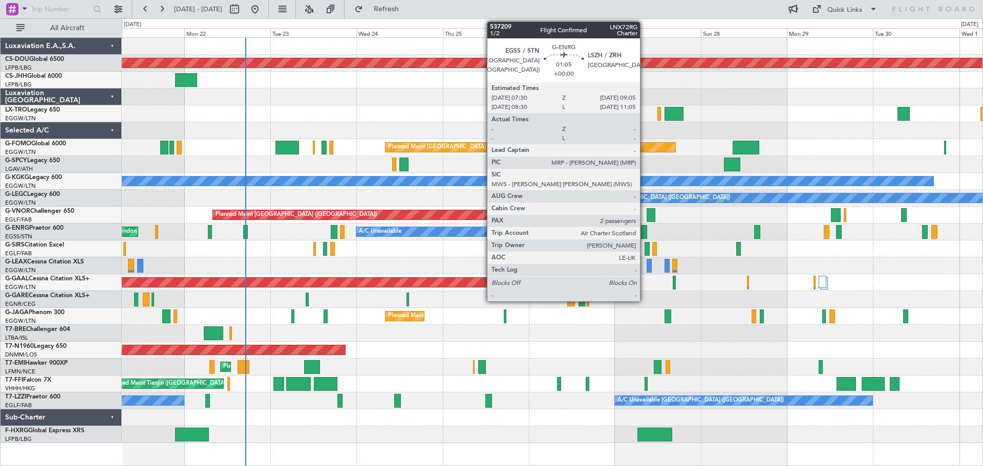
click at [644, 234] on div at bounding box center [644, 232] width 6 height 14
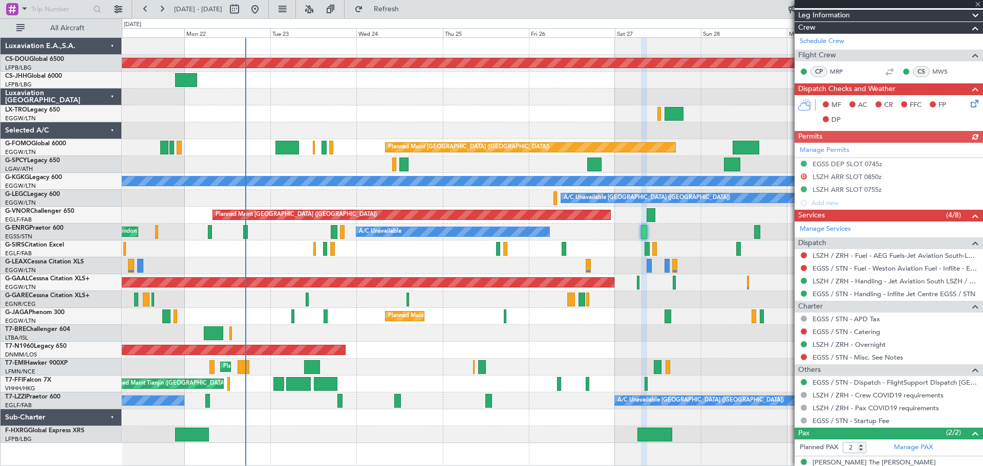
scroll to position [188, 0]
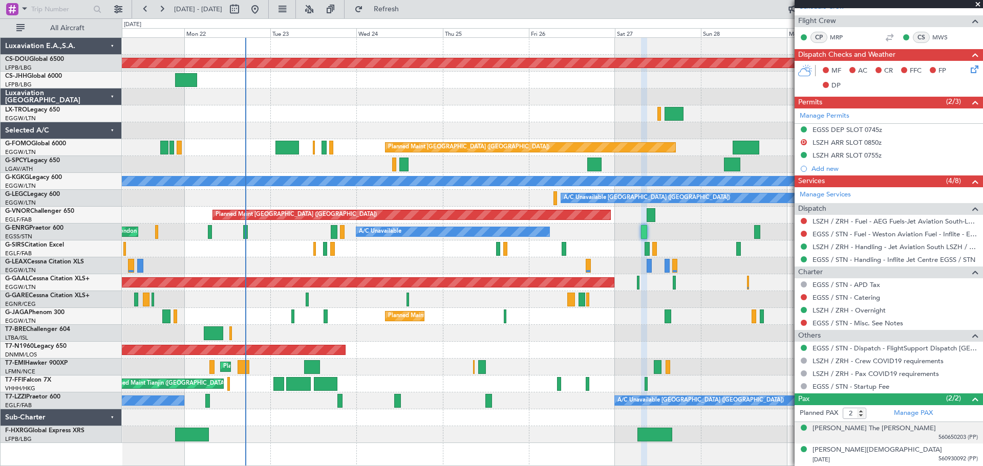
click at [942, 435] on span "560650203 (PP)" at bounding box center [957, 437] width 39 height 9
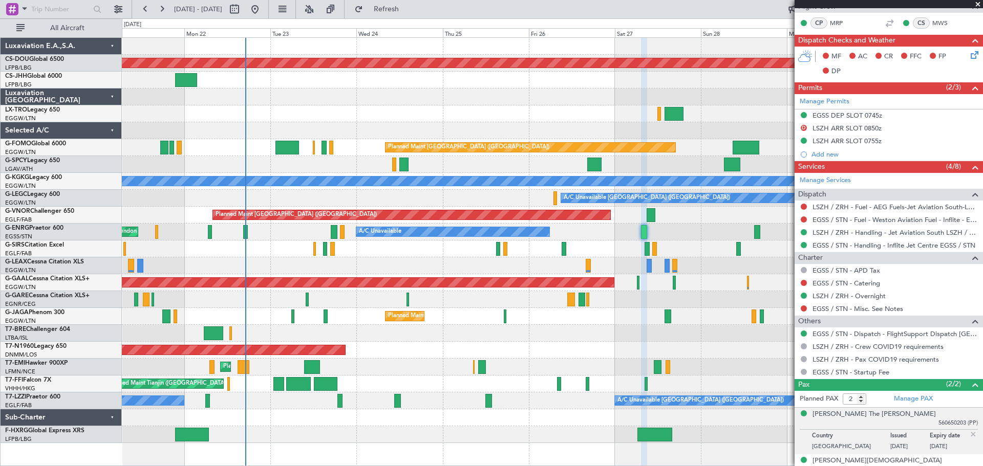
scroll to position [213, 0]
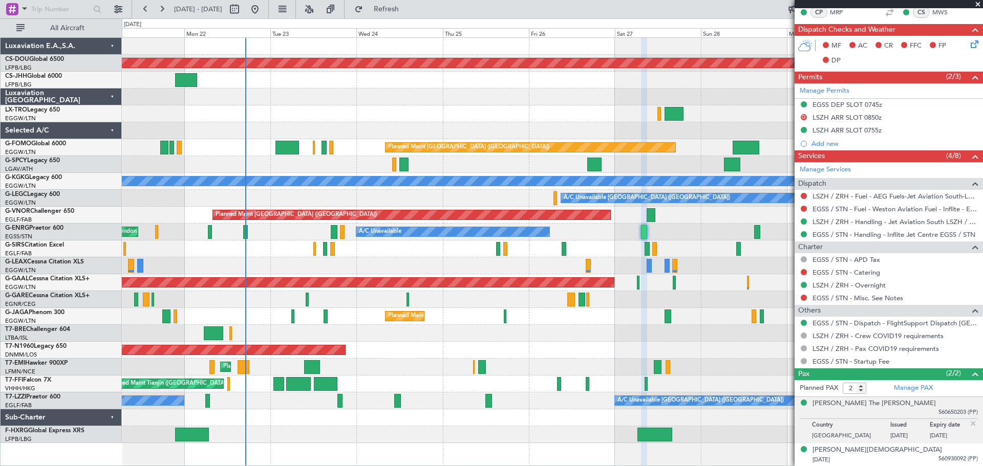
click at [968, 423] on img at bounding box center [972, 423] width 9 height 9
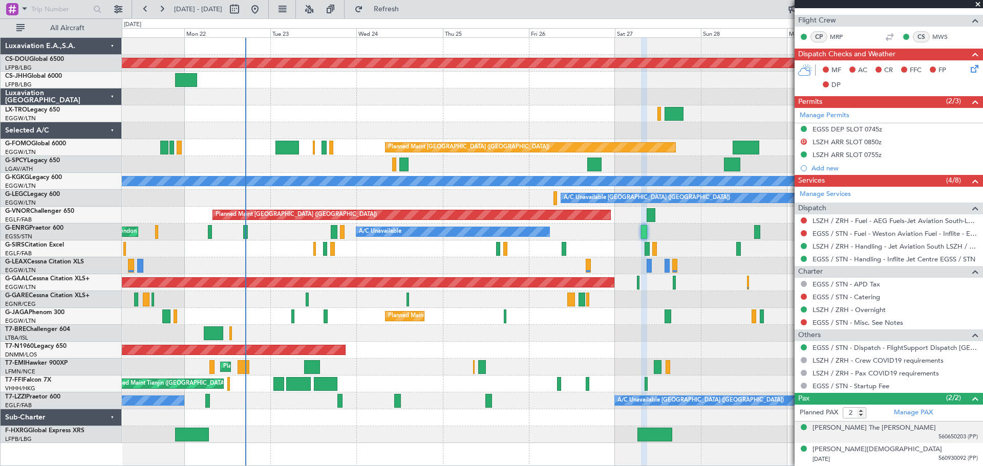
scroll to position [188, 0]
click at [976, 4] on span at bounding box center [977, 4] width 10 height 9
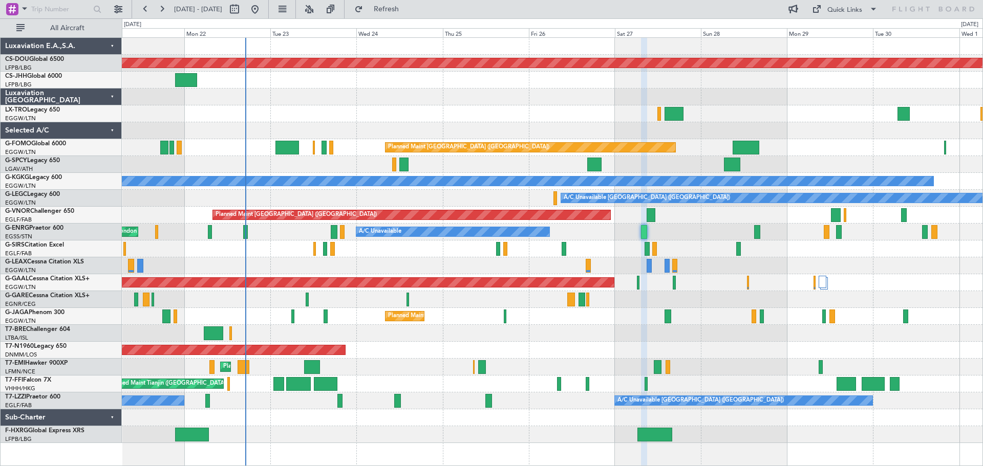
type input "0"
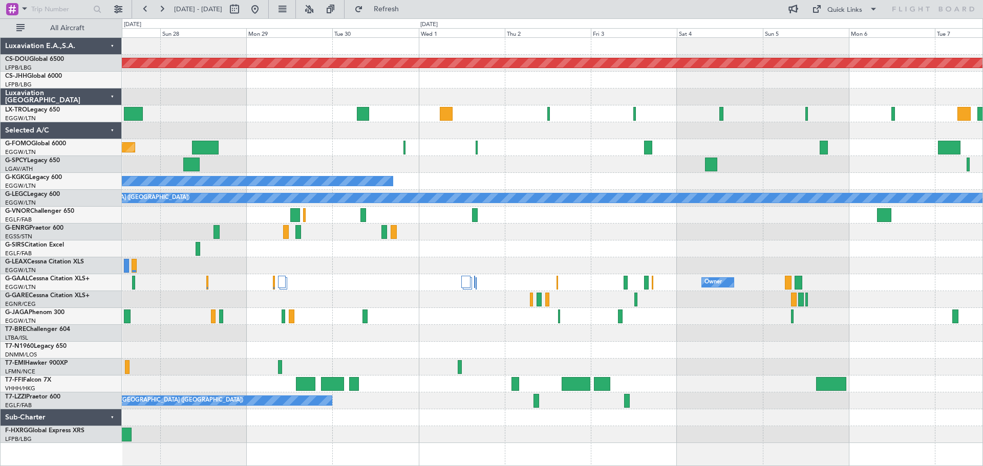
click at [258, 119] on div "Planned Maint London ([GEOGRAPHIC_DATA]) A/C Unavailable Planned Maint [GEOGRAP…" at bounding box center [552, 240] width 860 height 405
